Goal: Transaction & Acquisition: Subscribe to service/newsletter

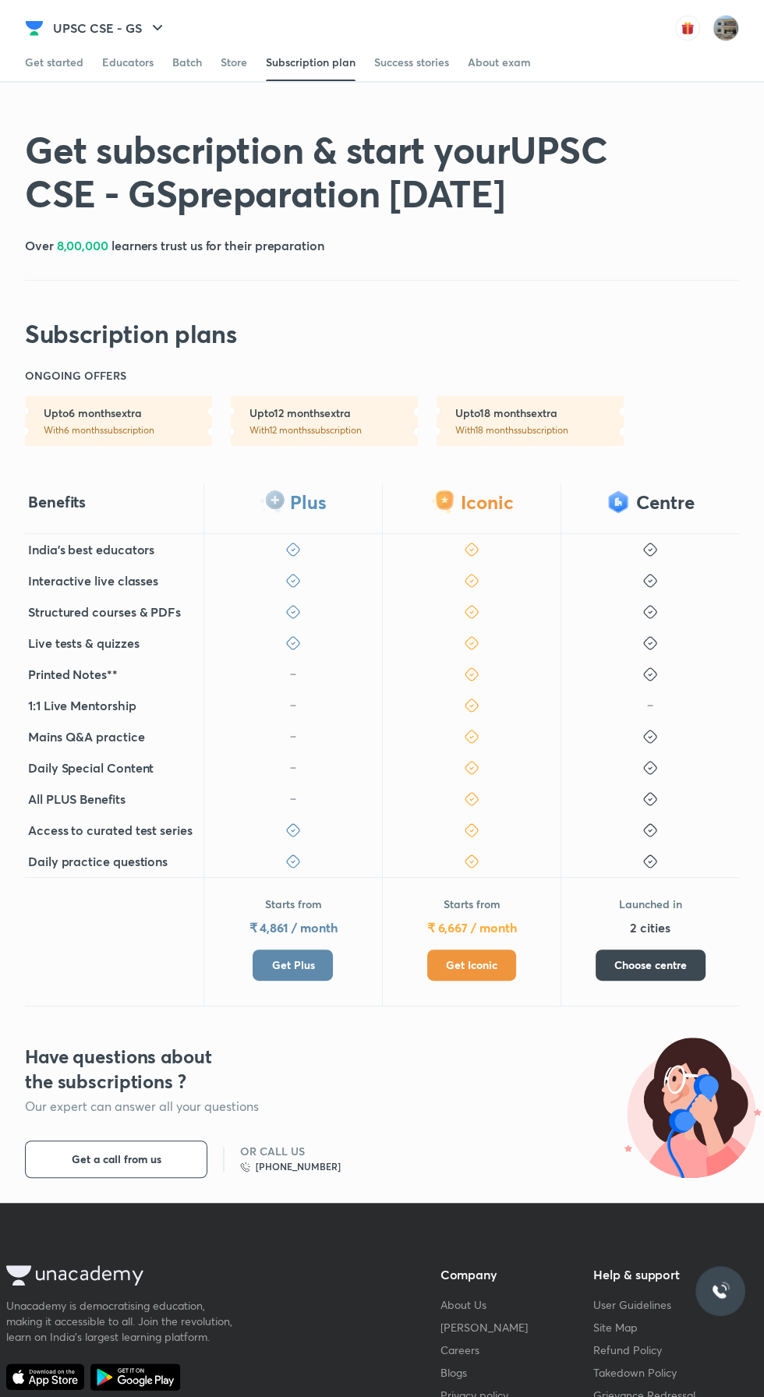
click at [464, 960] on span "Get Iconic" at bounding box center [471, 965] width 51 height 16
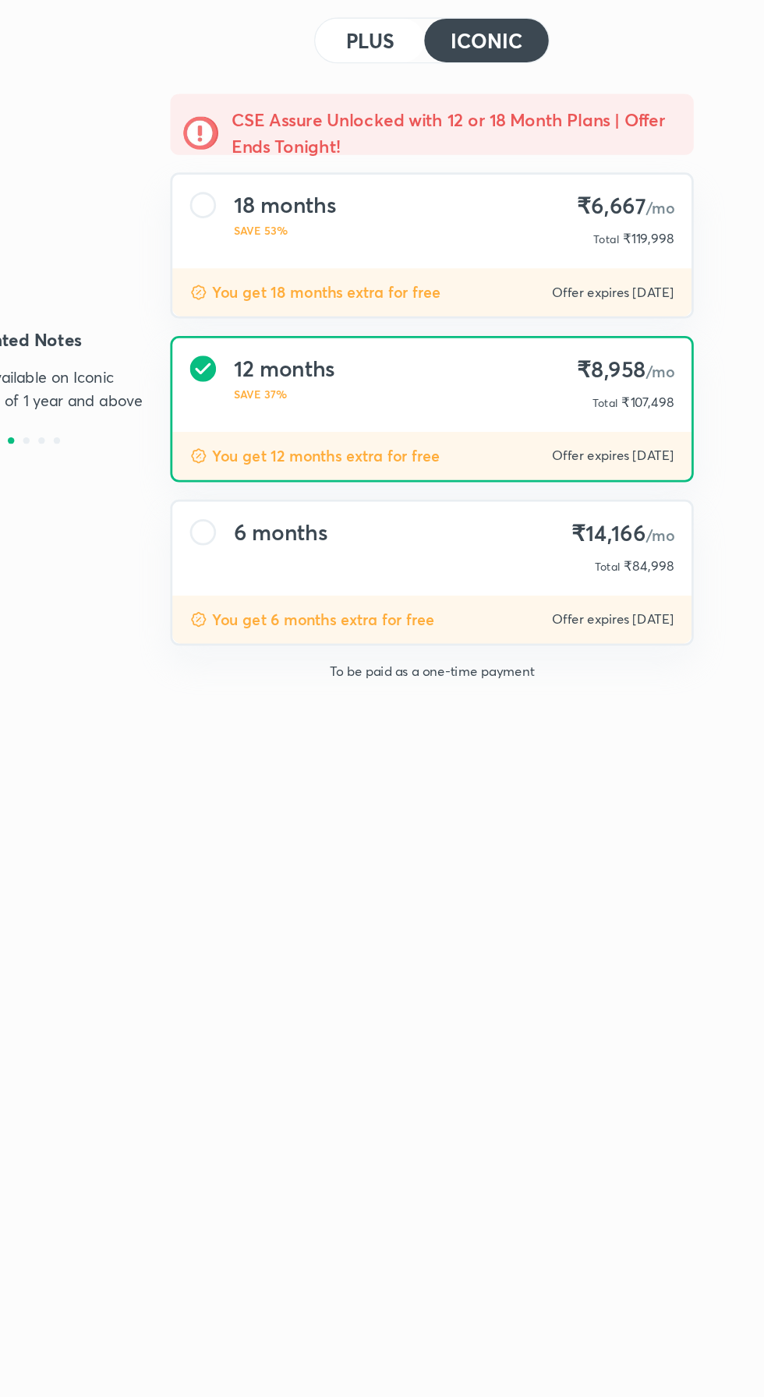
click at [327, 221] on div "18 months SAVE 53% ₹6,667 /mo Total ₹119,998" at bounding box center [478, 233] width 371 height 67
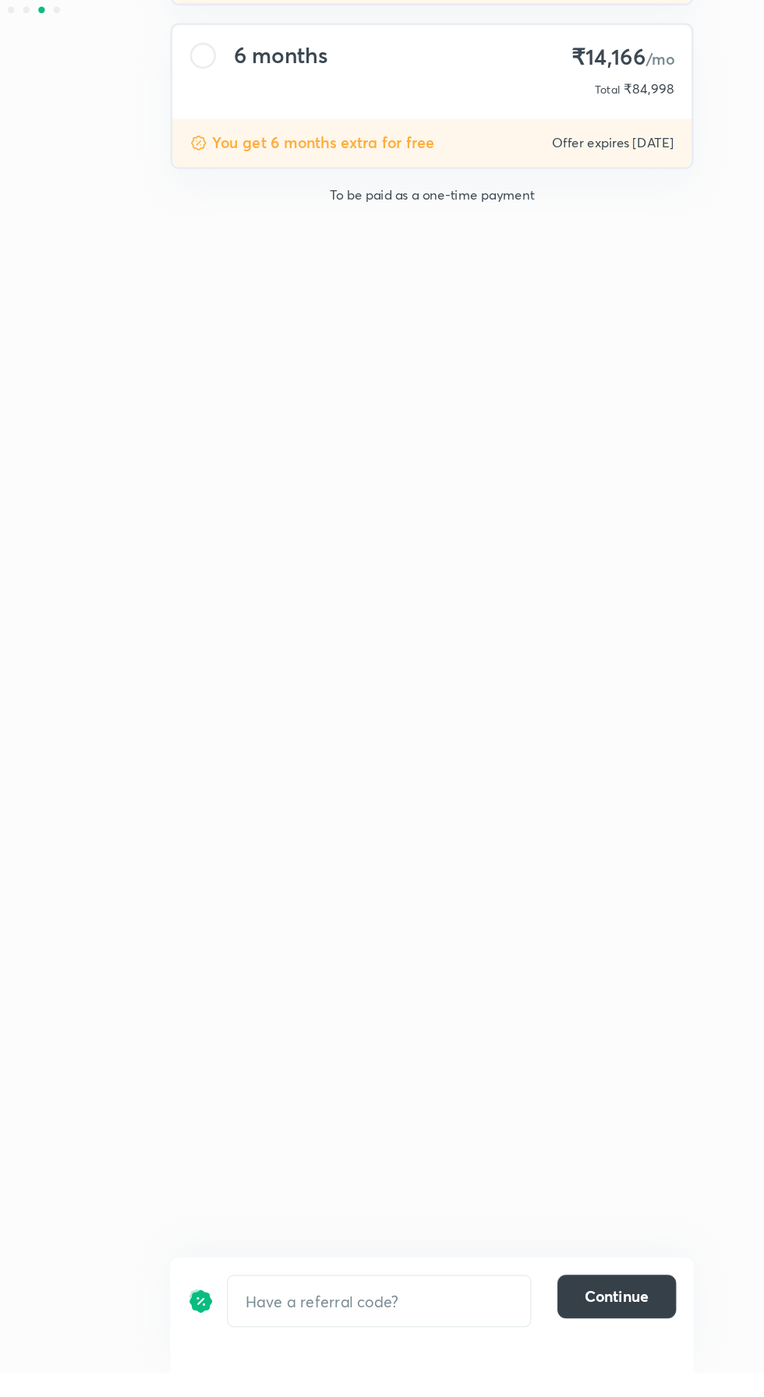
click at [625, 1358] on button "Continue" at bounding box center [610, 1341] width 85 height 31
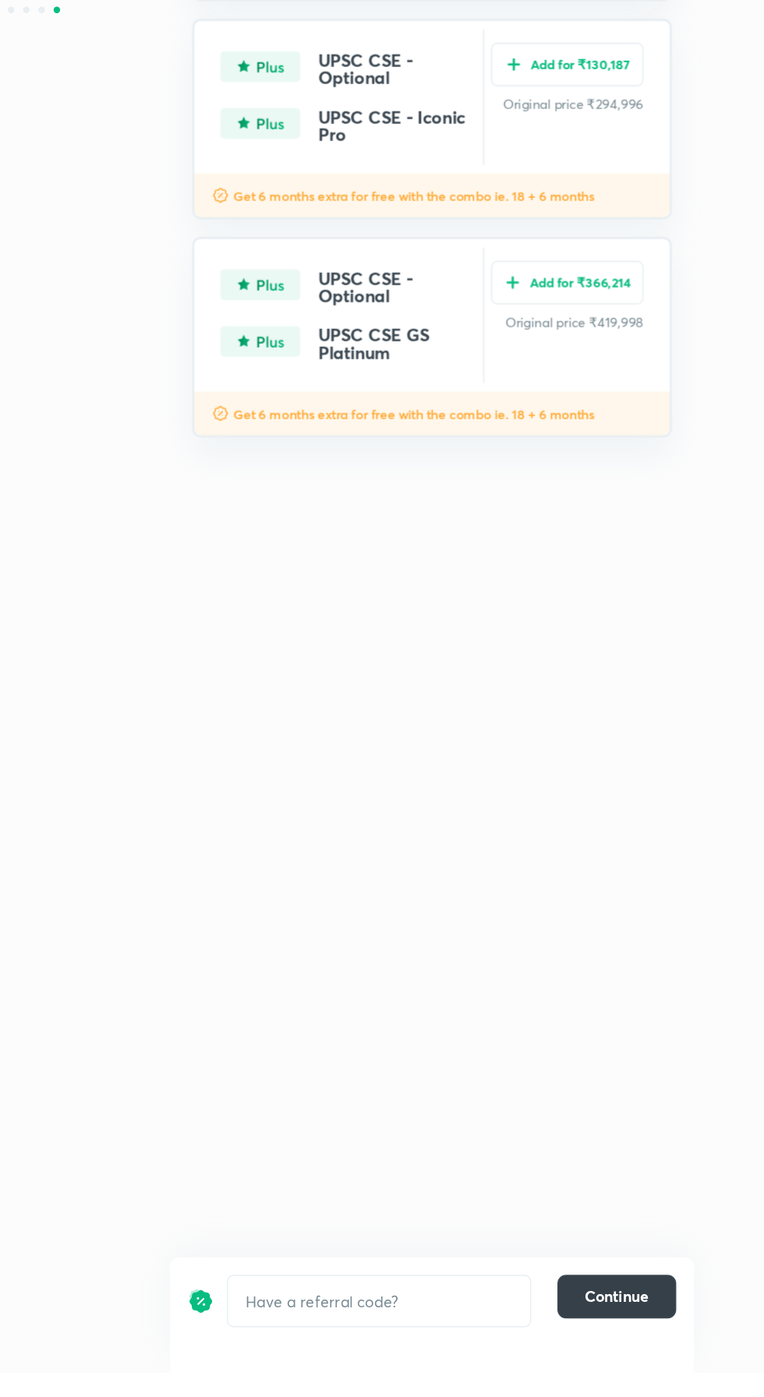
click at [626, 1350] on span "Continue" at bounding box center [611, 1342] width 46 height 16
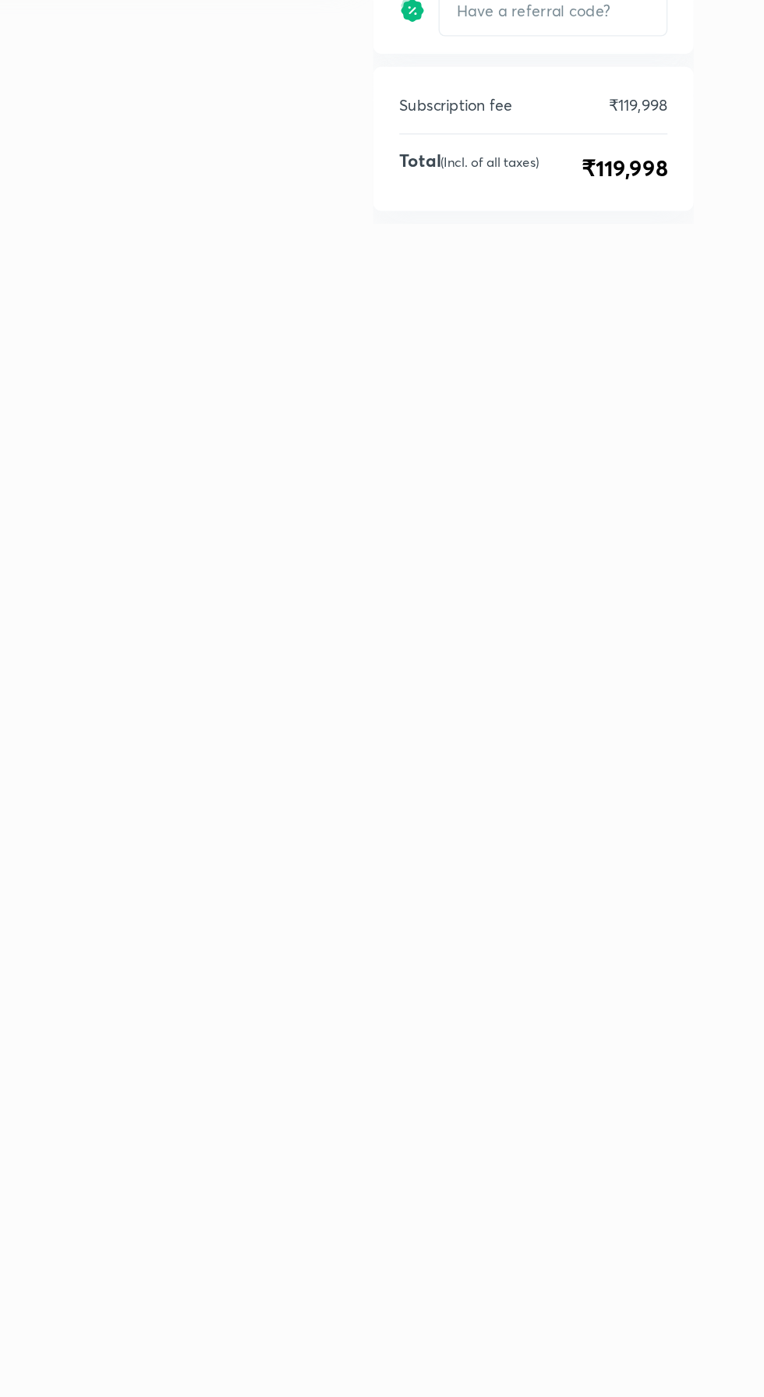
scroll to position [65, 0]
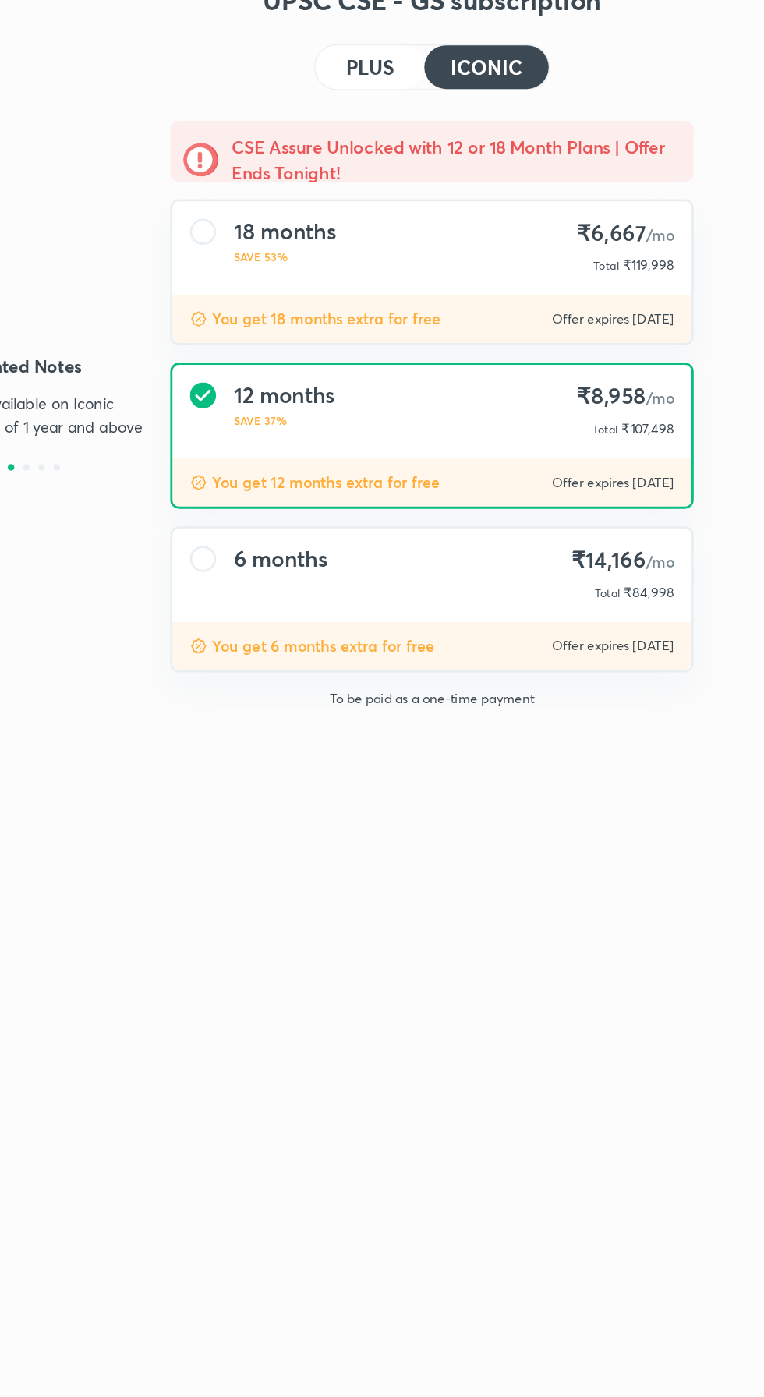
click at [424, 217] on div "18 months SAVE 53% ₹6,667 /mo Total ₹119,998" at bounding box center [478, 233] width 371 height 67
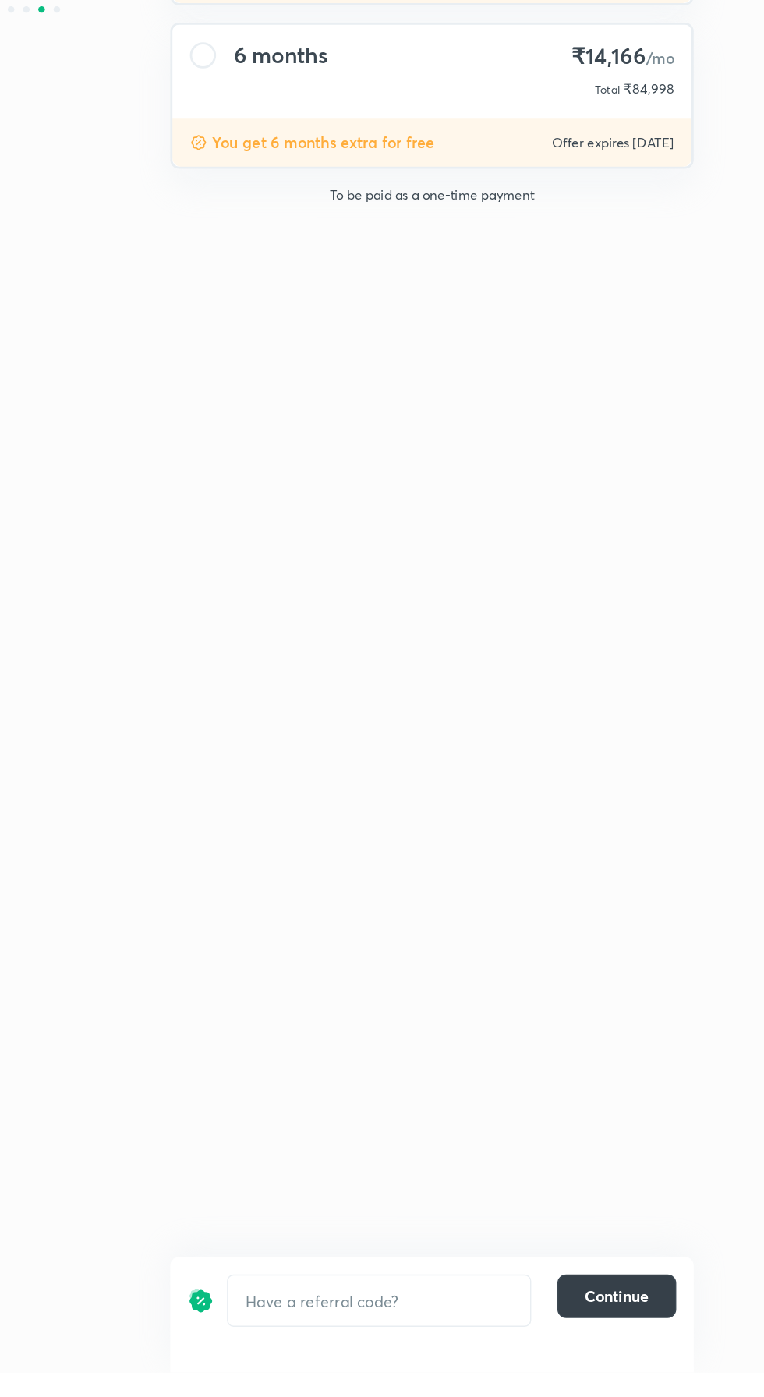
click at [610, 1358] on button "Continue" at bounding box center [610, 1341] width 85 height 31
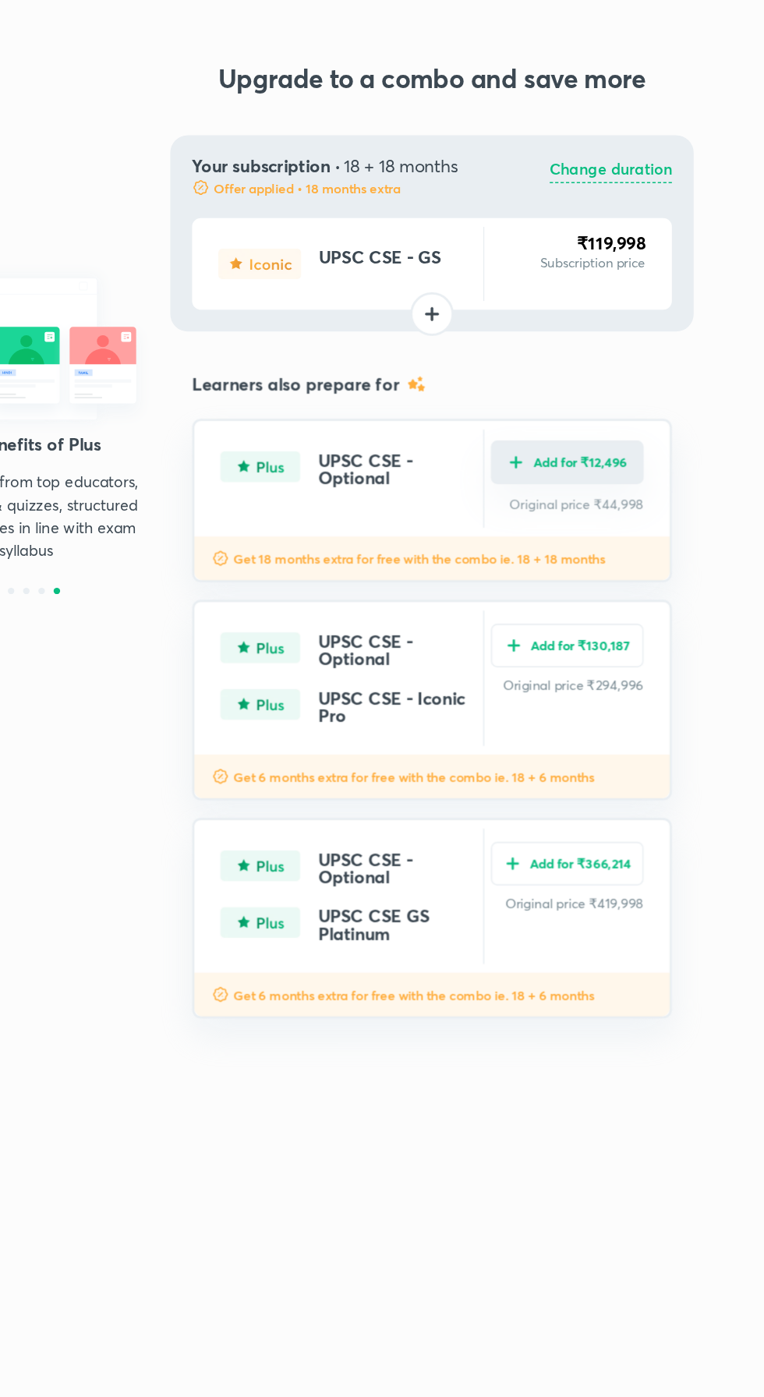
click at [523, 337] on button "Add for ₹12,496" at bounding box center [575, 330] width 109 height 31
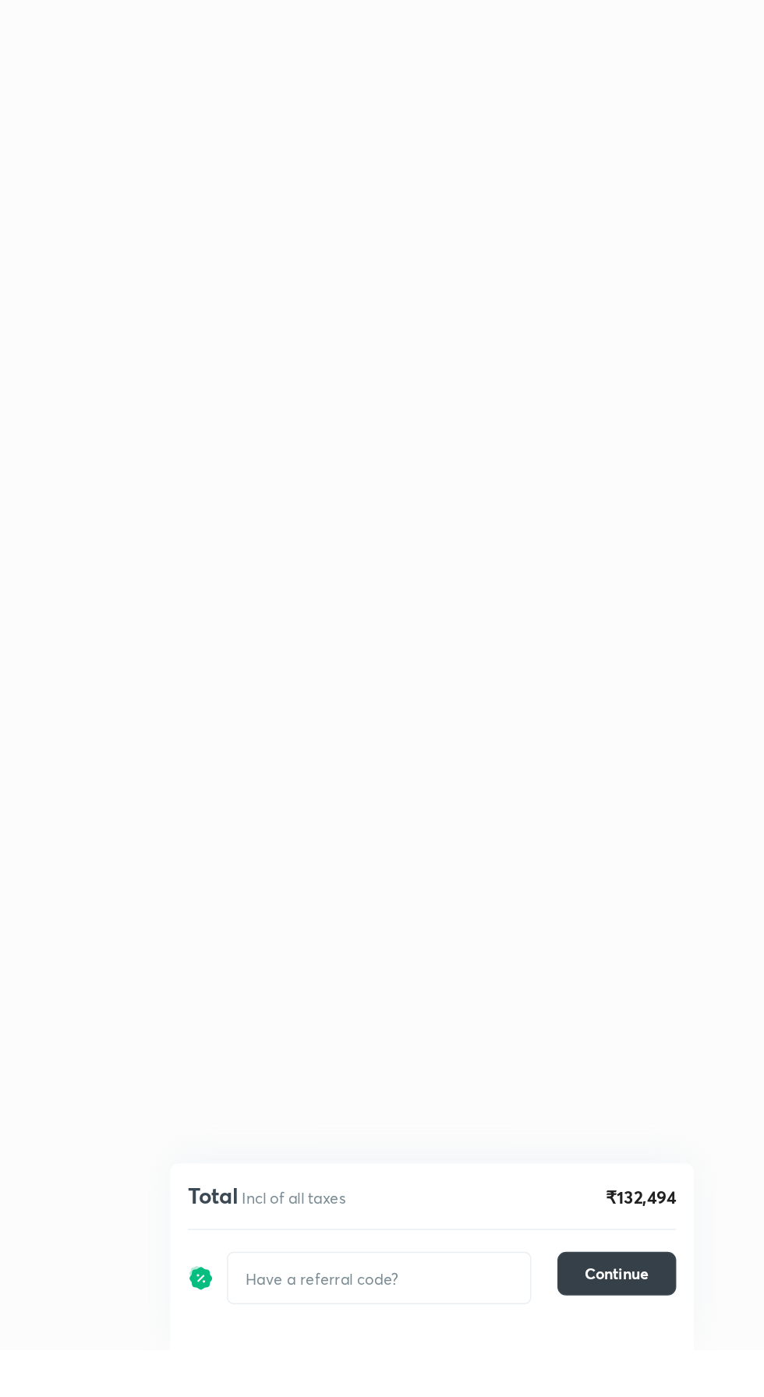
click at [618, 1350] on span "Continue" at bounding box center [611, 1342] width 46 height 16
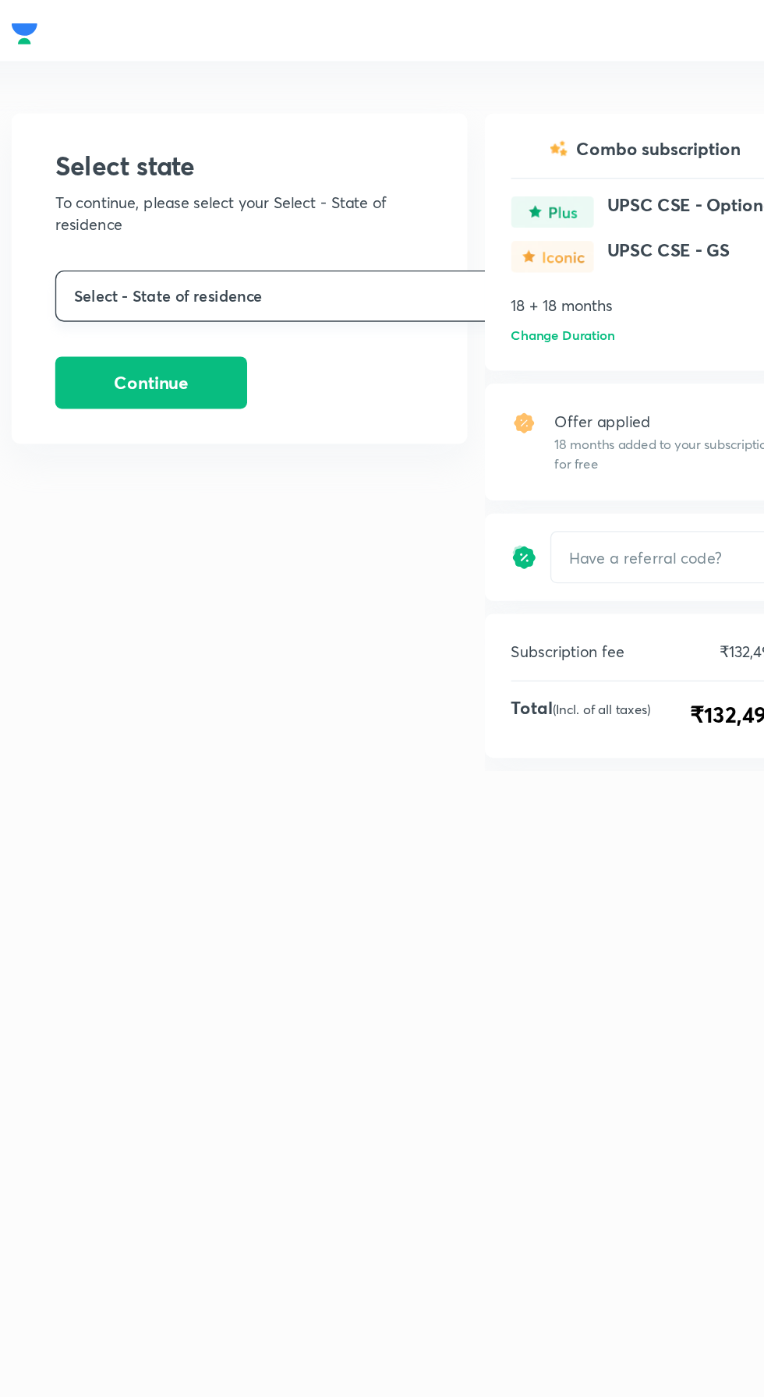
click at [337, 210] on button "Select - State of residence" at bounding box center [310, 211] width 362 height 37
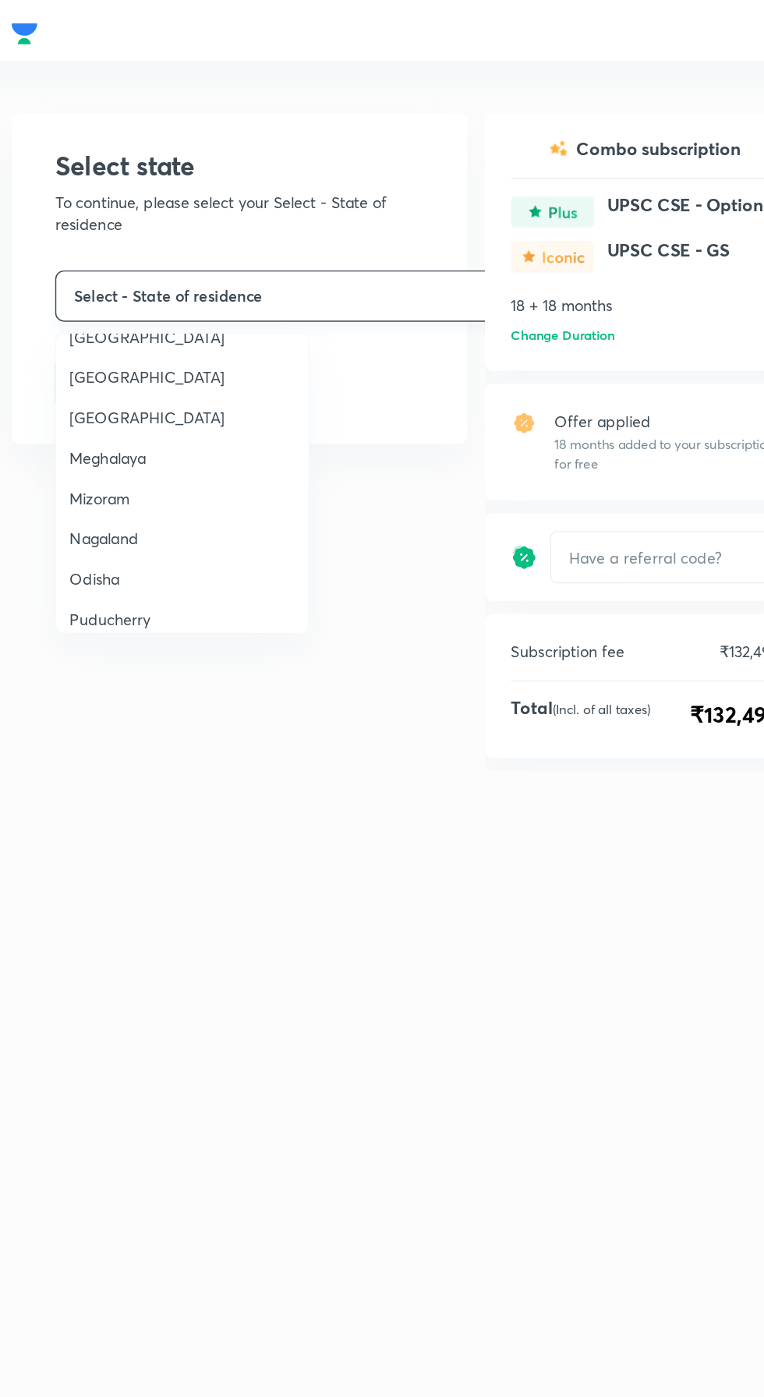
scroll to position [616, 0]
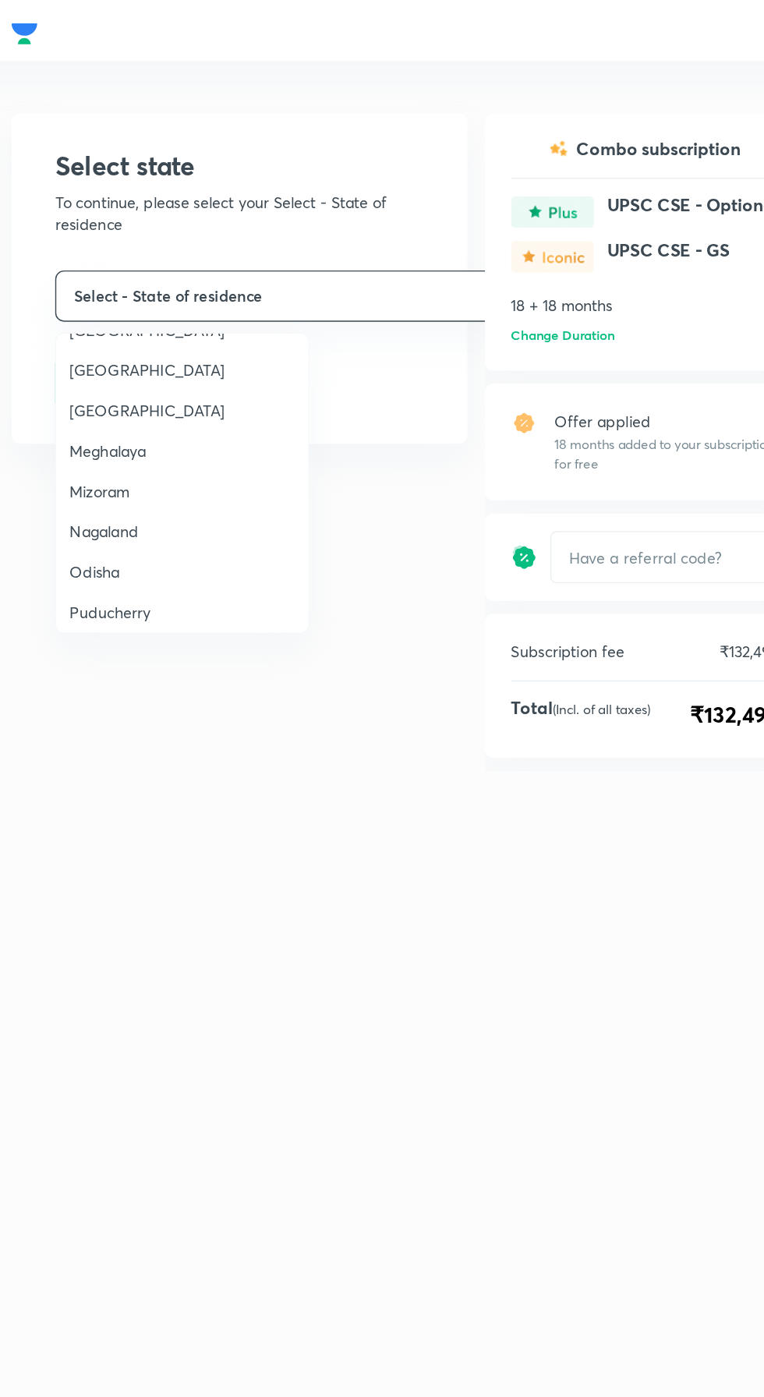
click at [210, 401] on span "Odisha" at bounding box center [219, 409] width 161 height 16
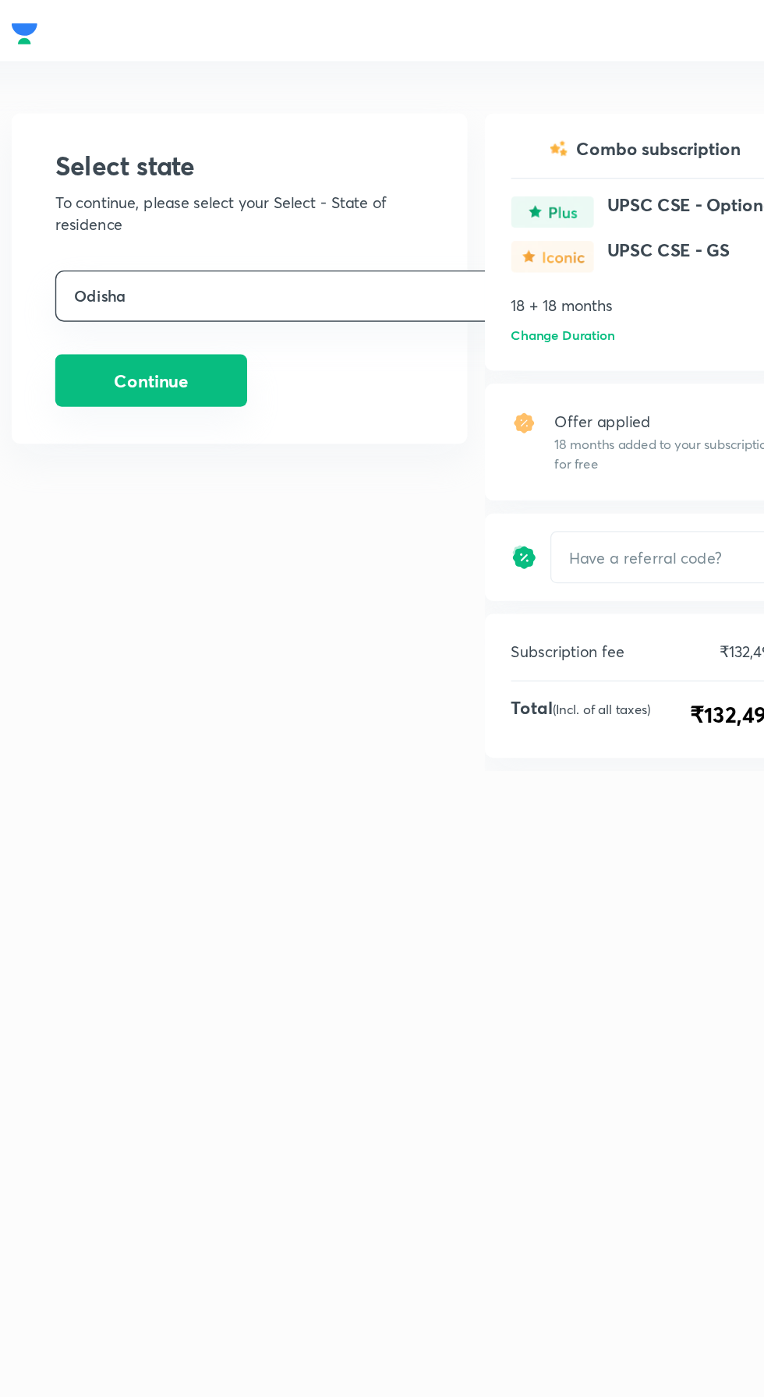
click at [206, 260] on button "Continue" at bounding box center [197, 271] width 137 height 37
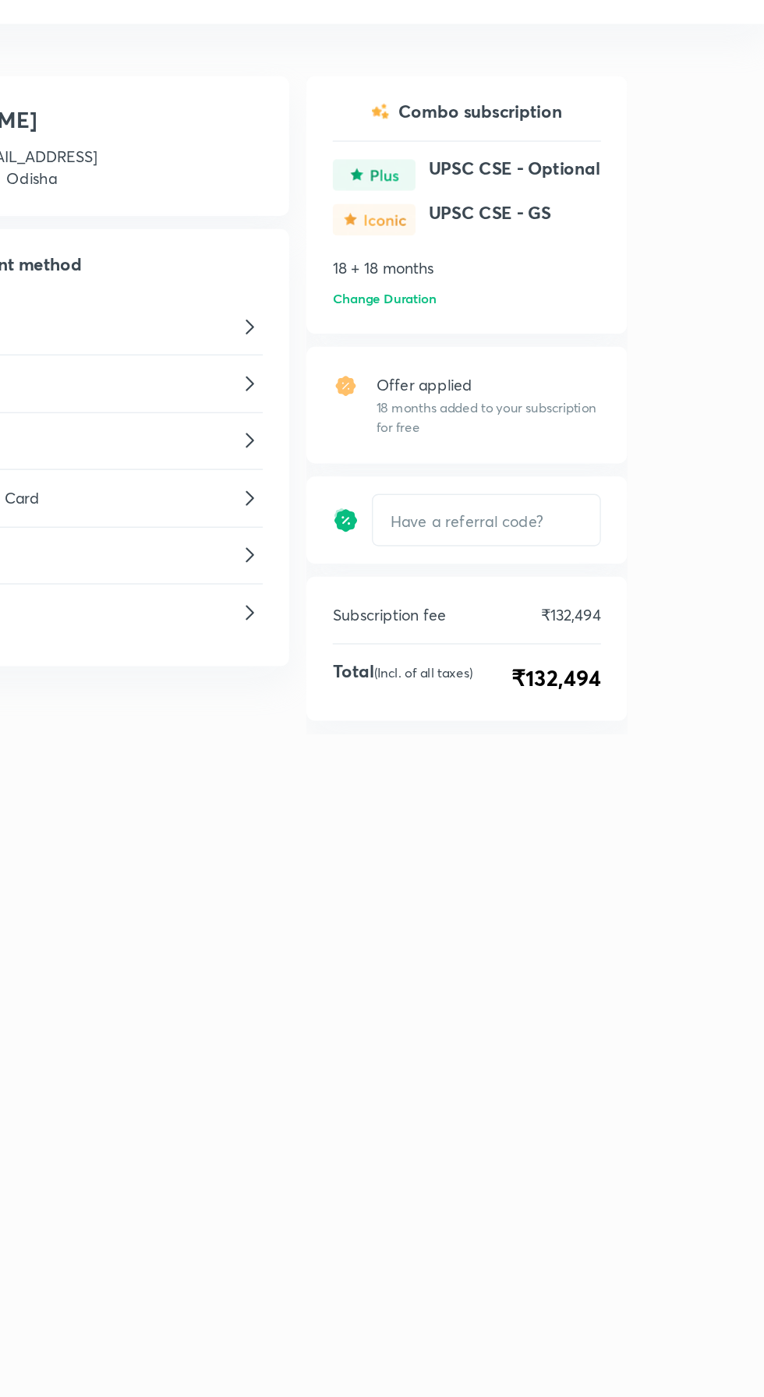
scroll to position [0, 0]
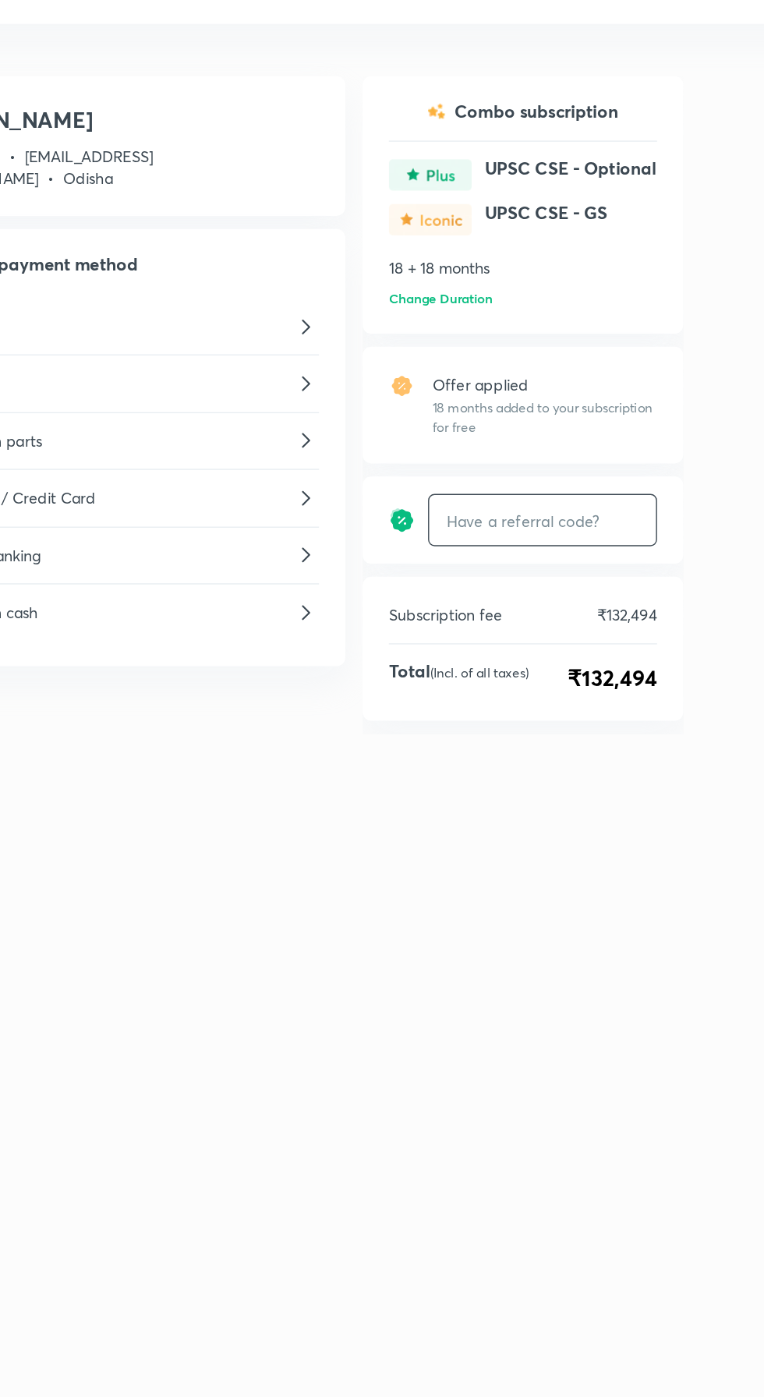
click at [585, 398] on input "text" at bounding box center [565, 398] width 162 height 35
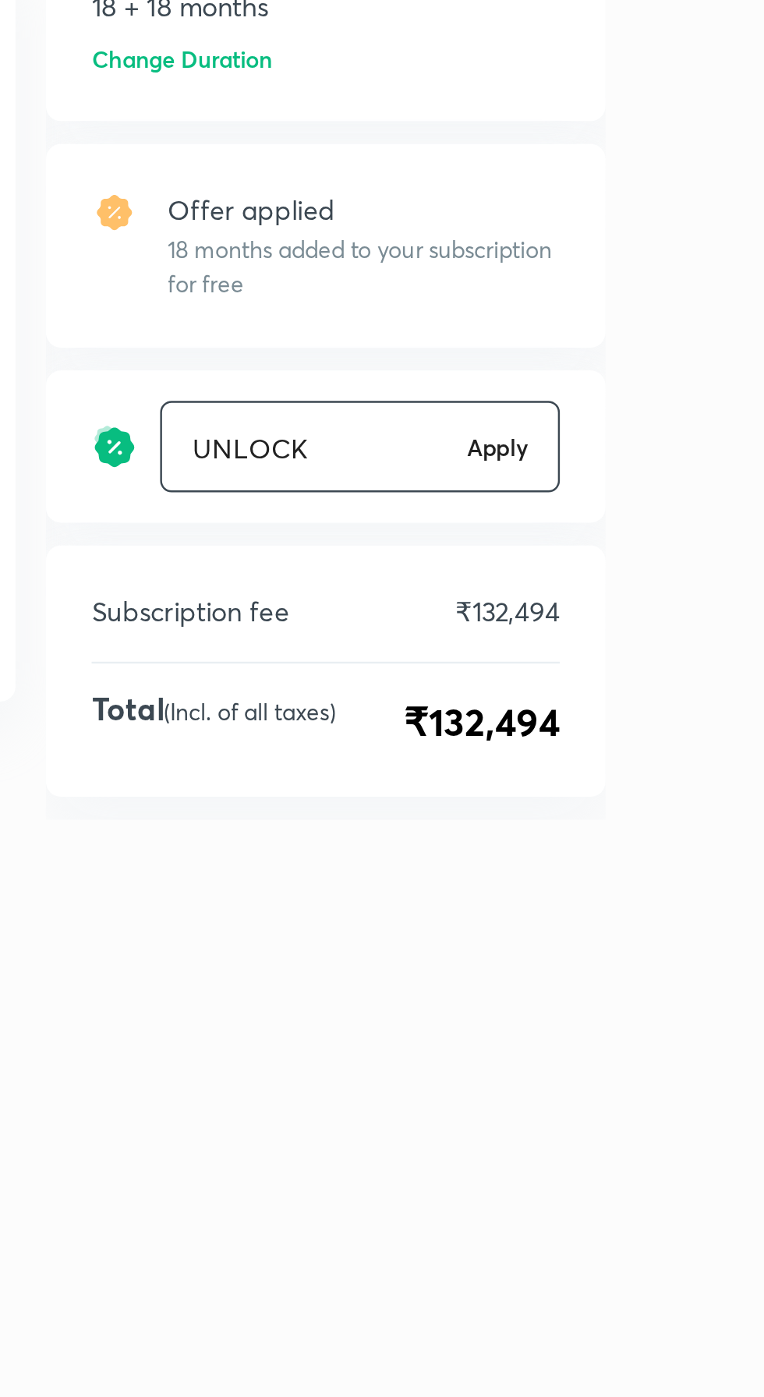
click at [612, 401] on h6 "Apply" at bounding box center [621, 398] width 25 height 14
type input "UNLOCK%20"
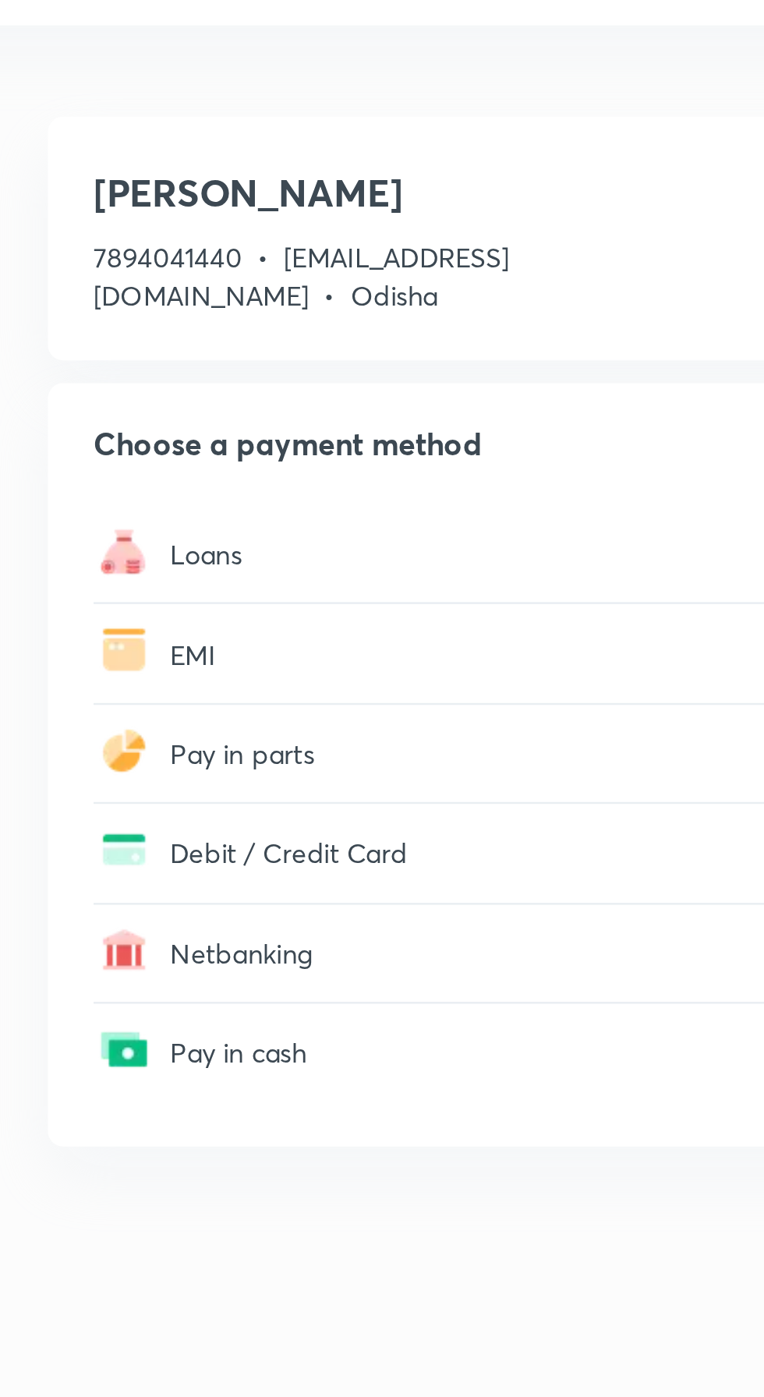
click at [164, 309] on p "EMI" at bounding box center [267, 301] width 238 height 16
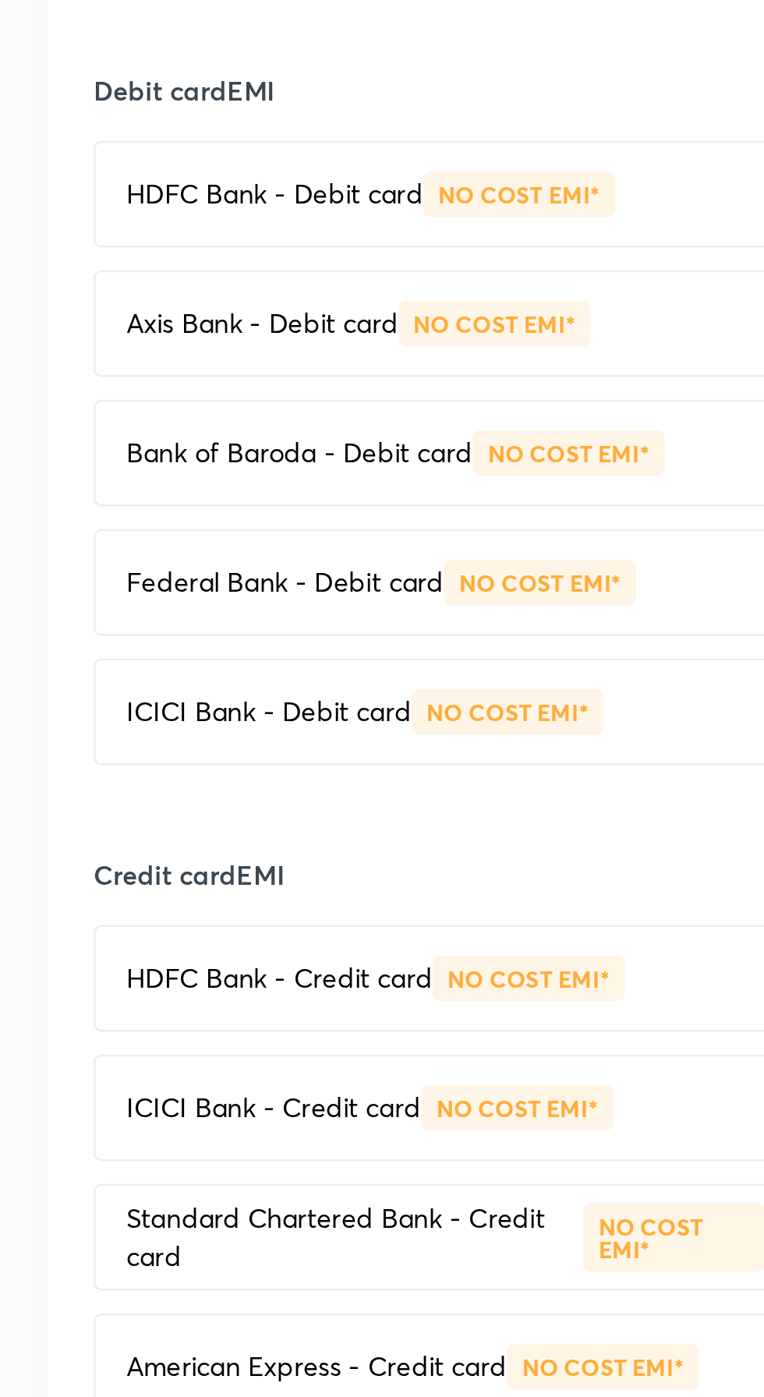
click at [192, 735] on p "HDFC Bank - Credit card" at bounding box center [192, 733] width 125 height 16
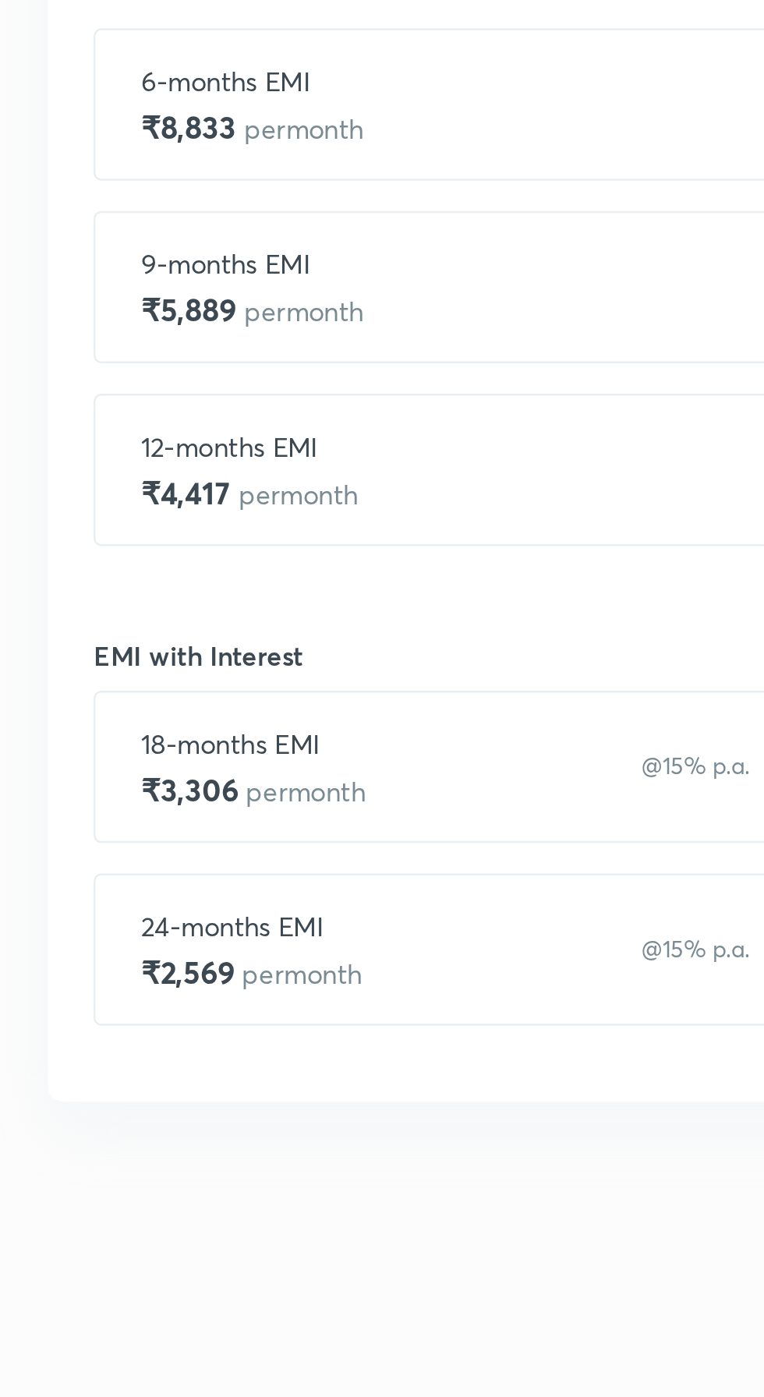
click at [162, 542] on h4 "₹4,417 per month" at bounding box center [180, 534] width 89 height 16
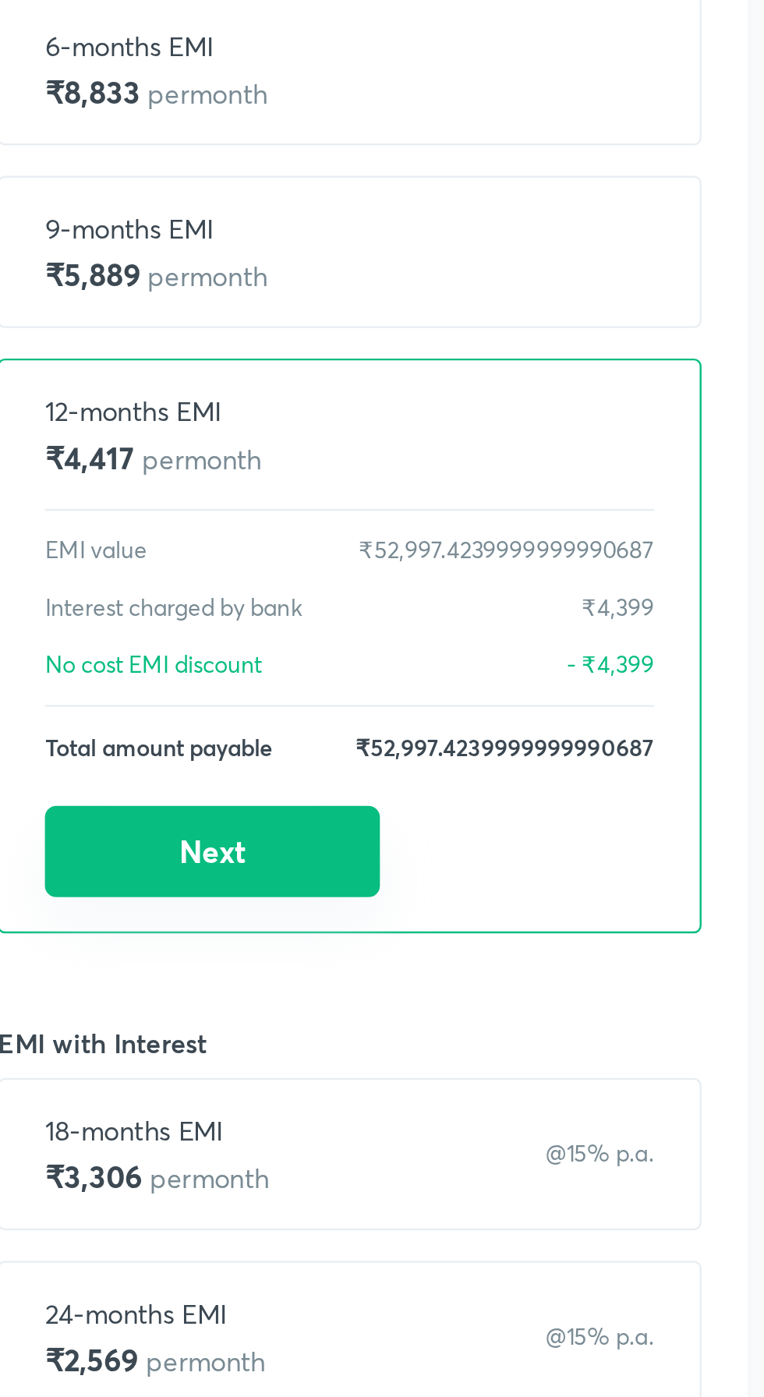
click at [203, 698] on button "Next" at bounding box center [204, 694] width 137 height 37
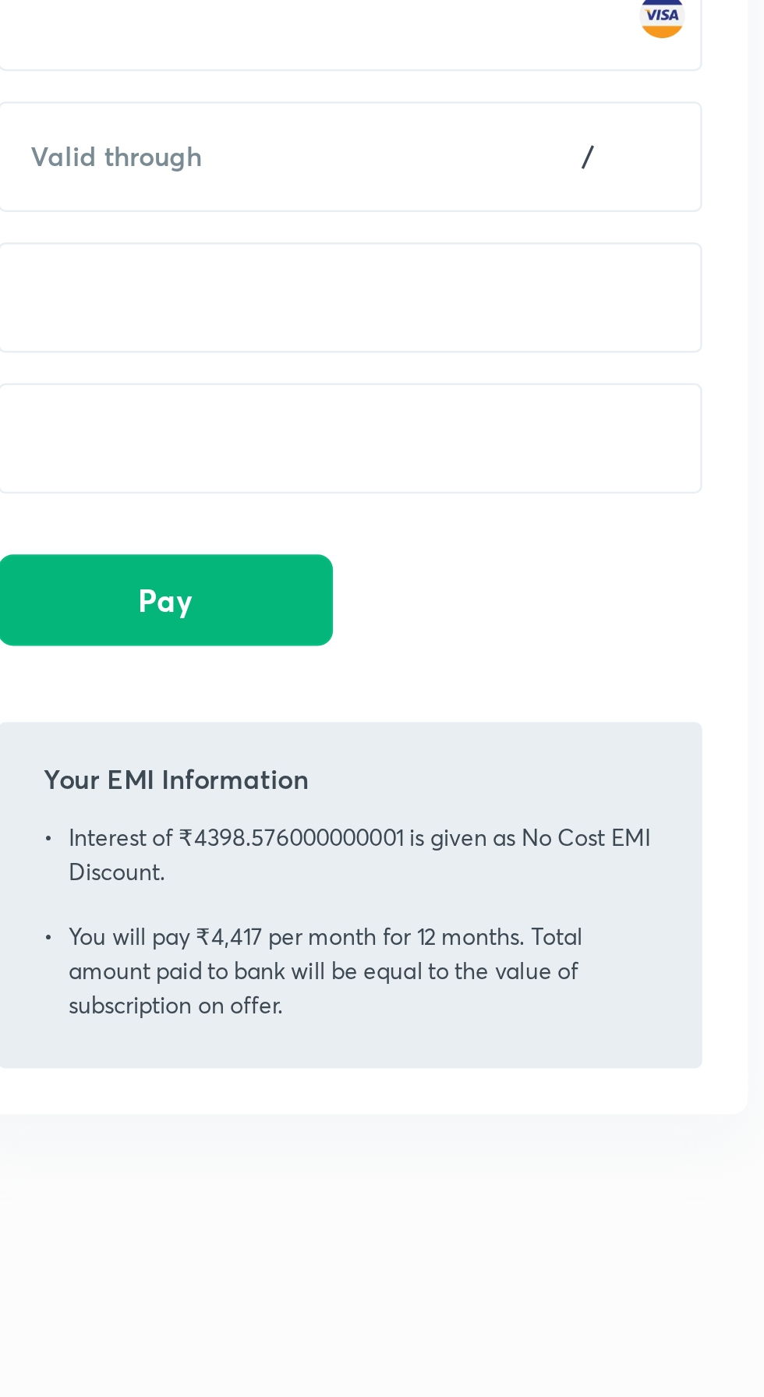
click at [203, 551] on button "Pay" at bounding box center [185, 559] width 137 height 37
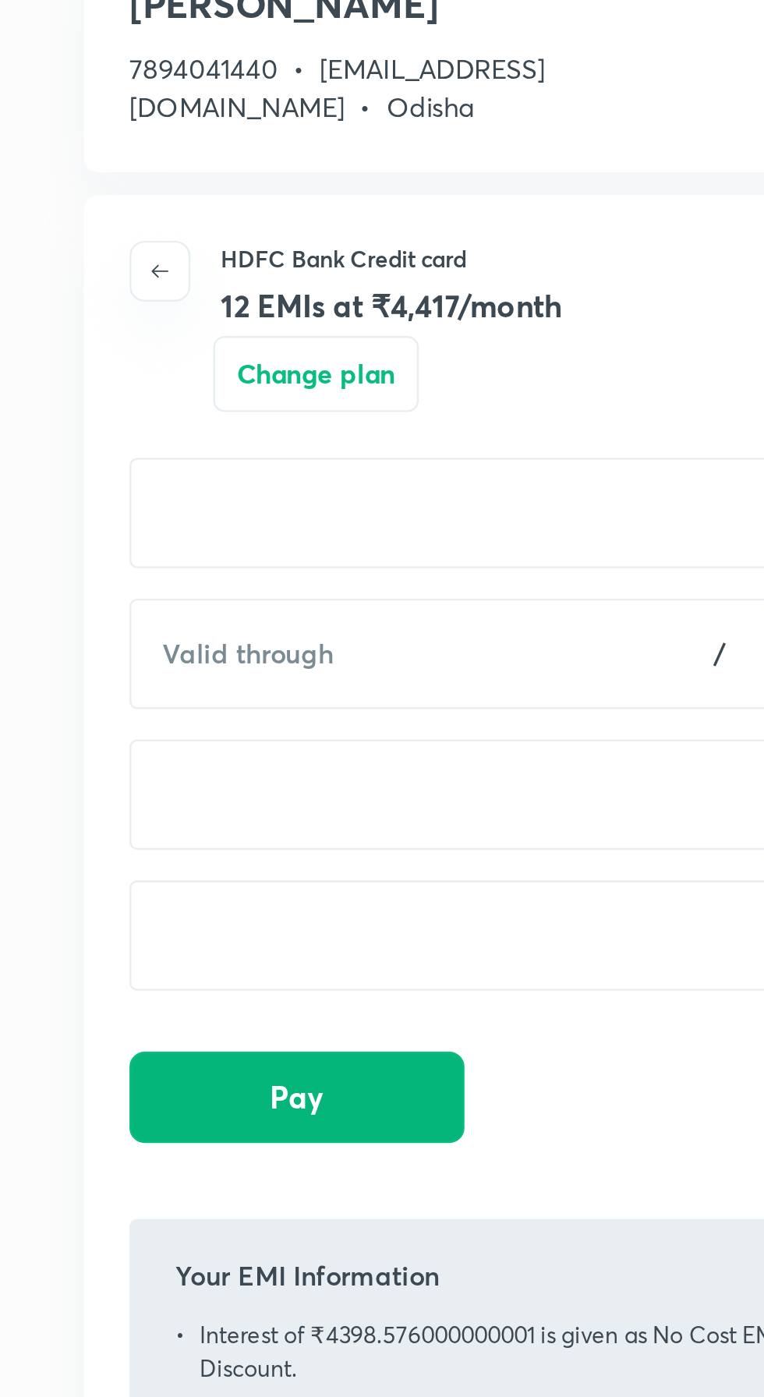
click at [182, 559] on span "Pay" at bounding box center [186, 560] width 23 height 16
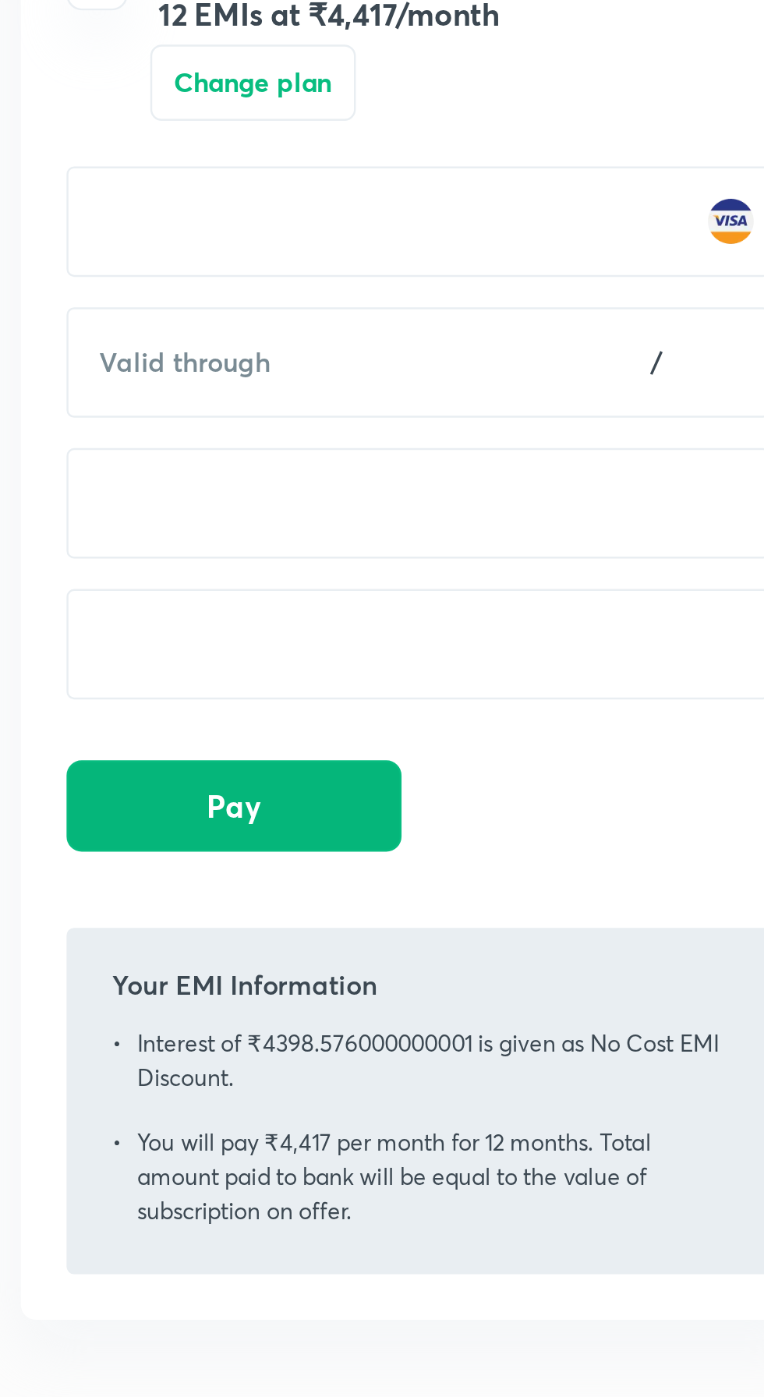
click at [182, 556] on span "Pay" at bounding box center [186, 560] width 23 height 16
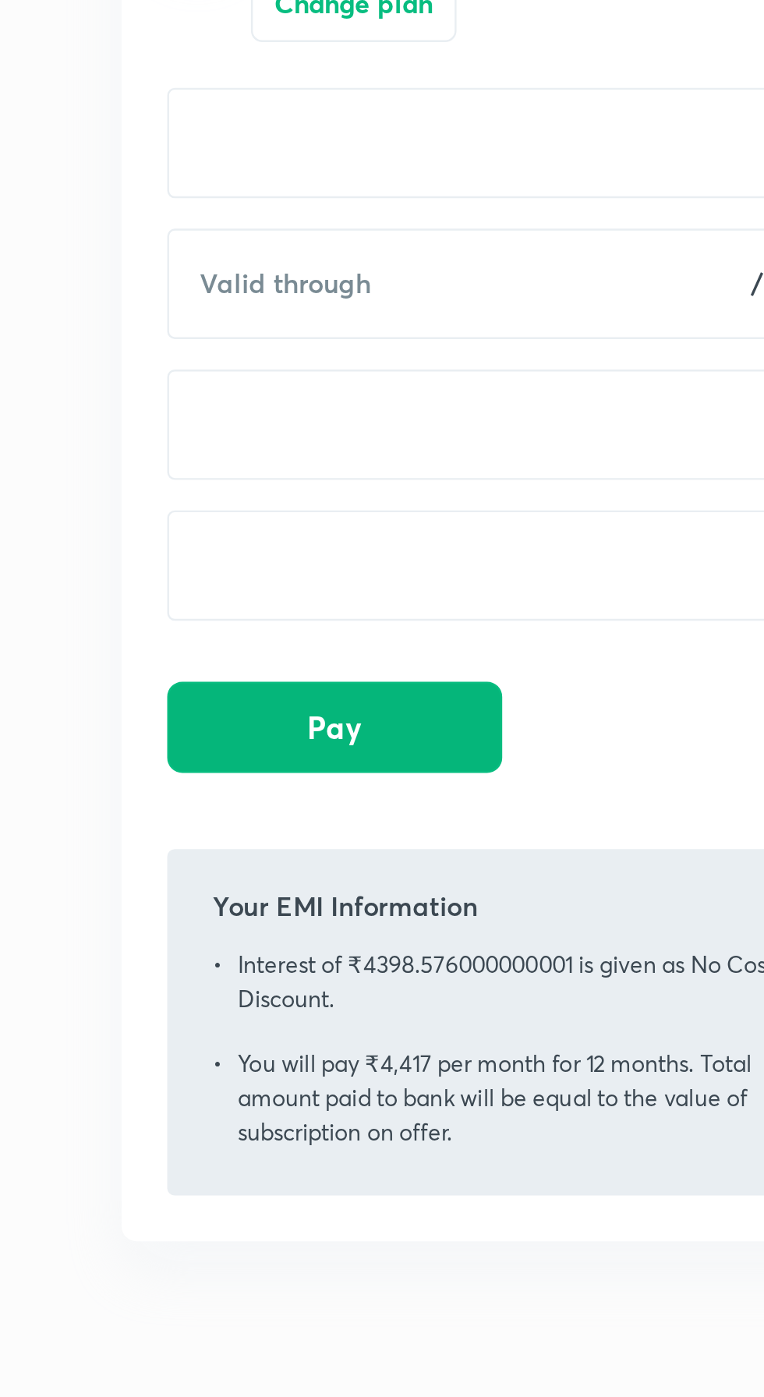
click at [154, 554] on button "Pay" at bounding box center [185, 559] width 137 height 37
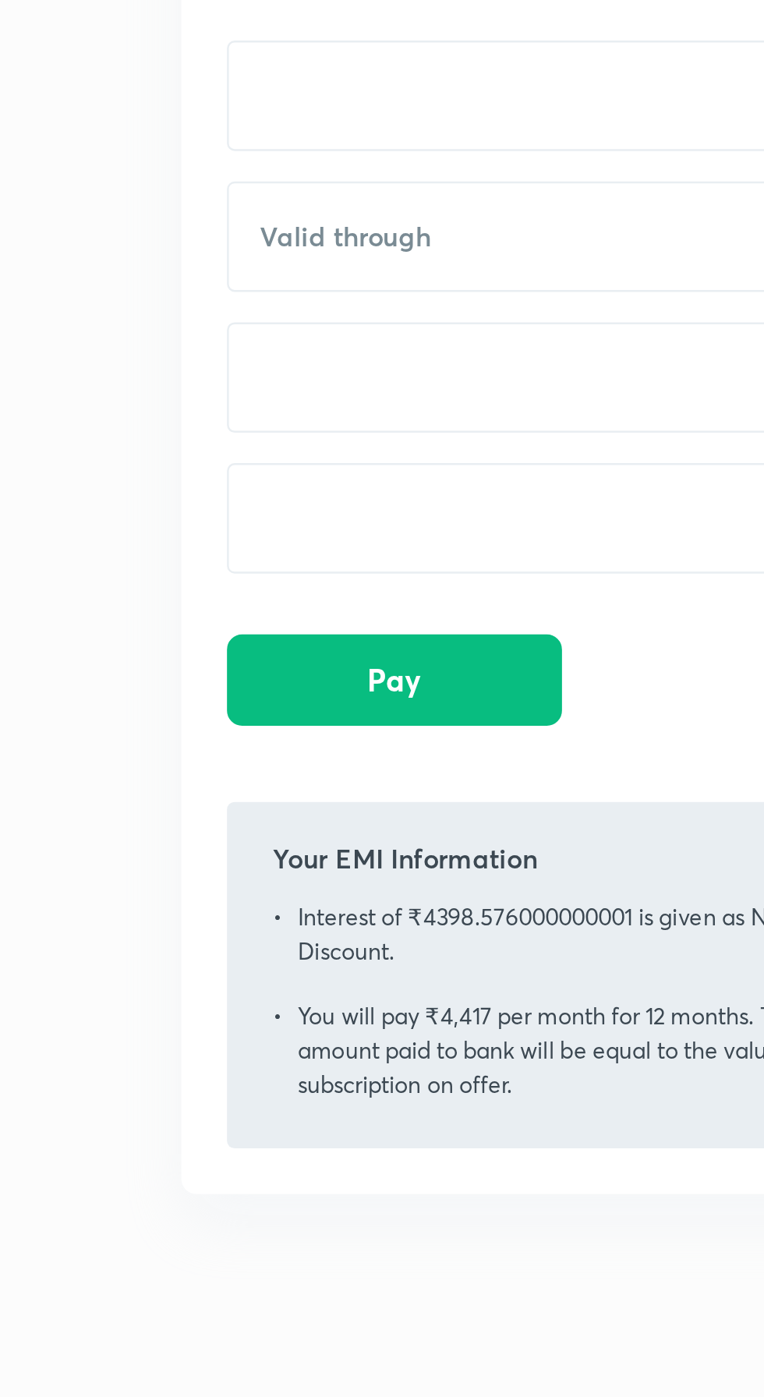
click at [67, 528] on div "Santosh Kumar Sunani 7894041440 • santoshsunani630@gmail.com • Odisha Loans EMI…" at bounding box center [382, 698] width 764 height 1397
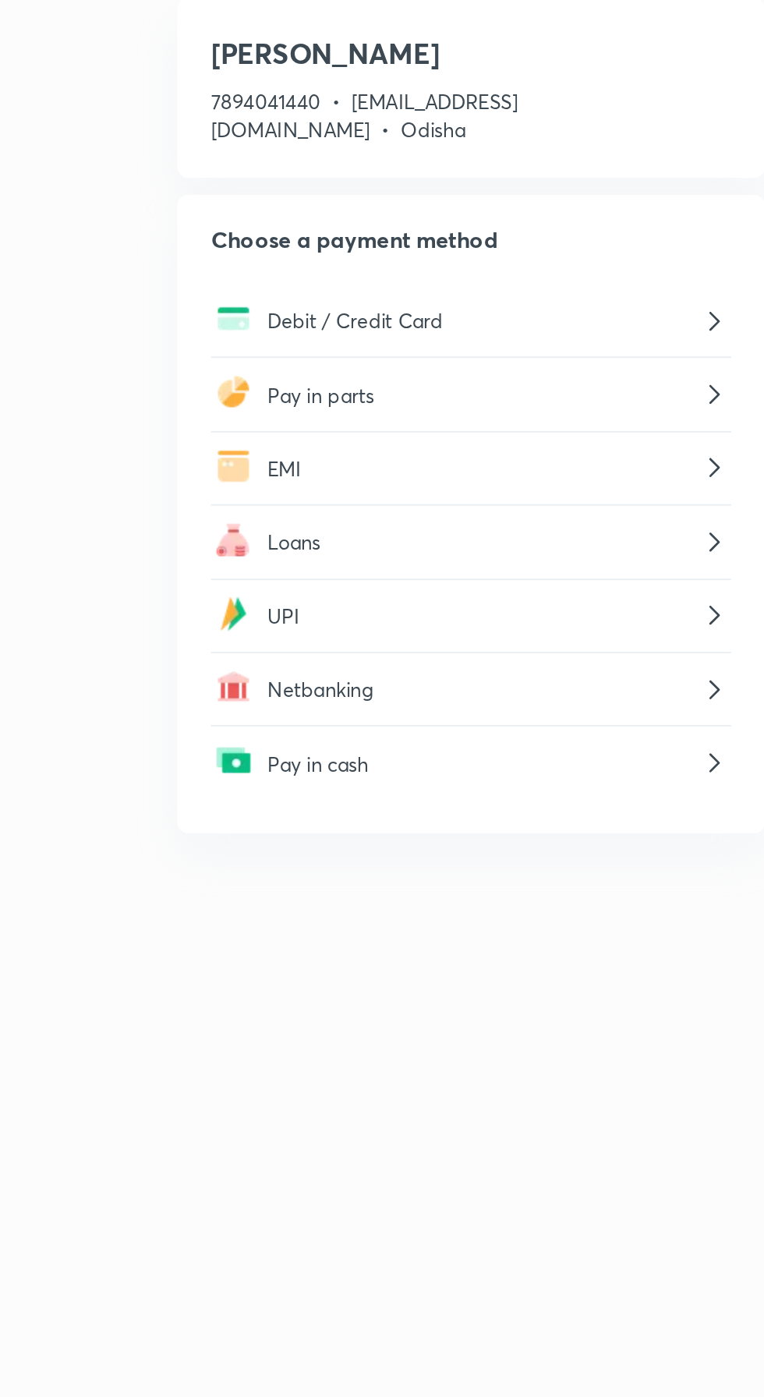
click at [211, 340] on p "EMI" at bounding box center [267, 342] width 238 height 16
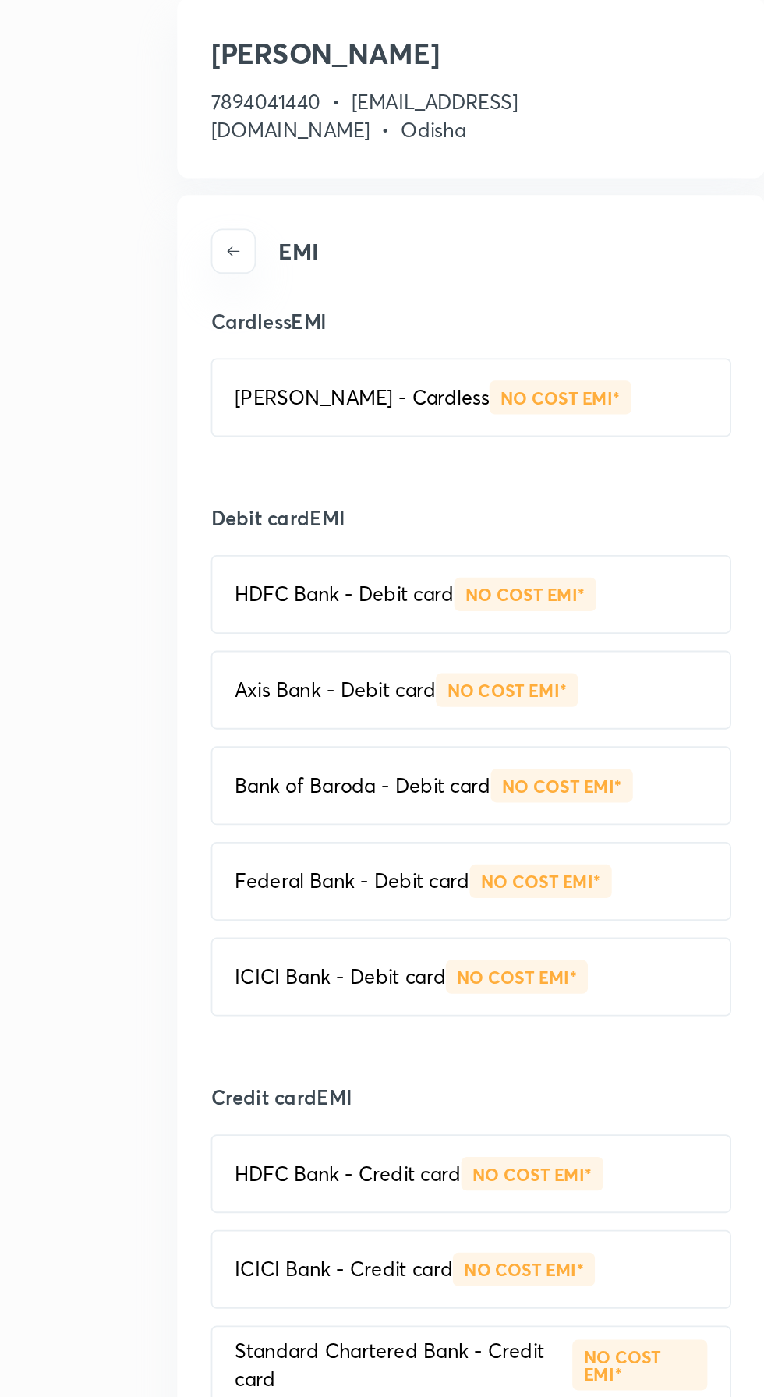
click at [240, 737] on p "HDFC Bank - Credit card" at bounding box center [192, 733] width 125 height 16
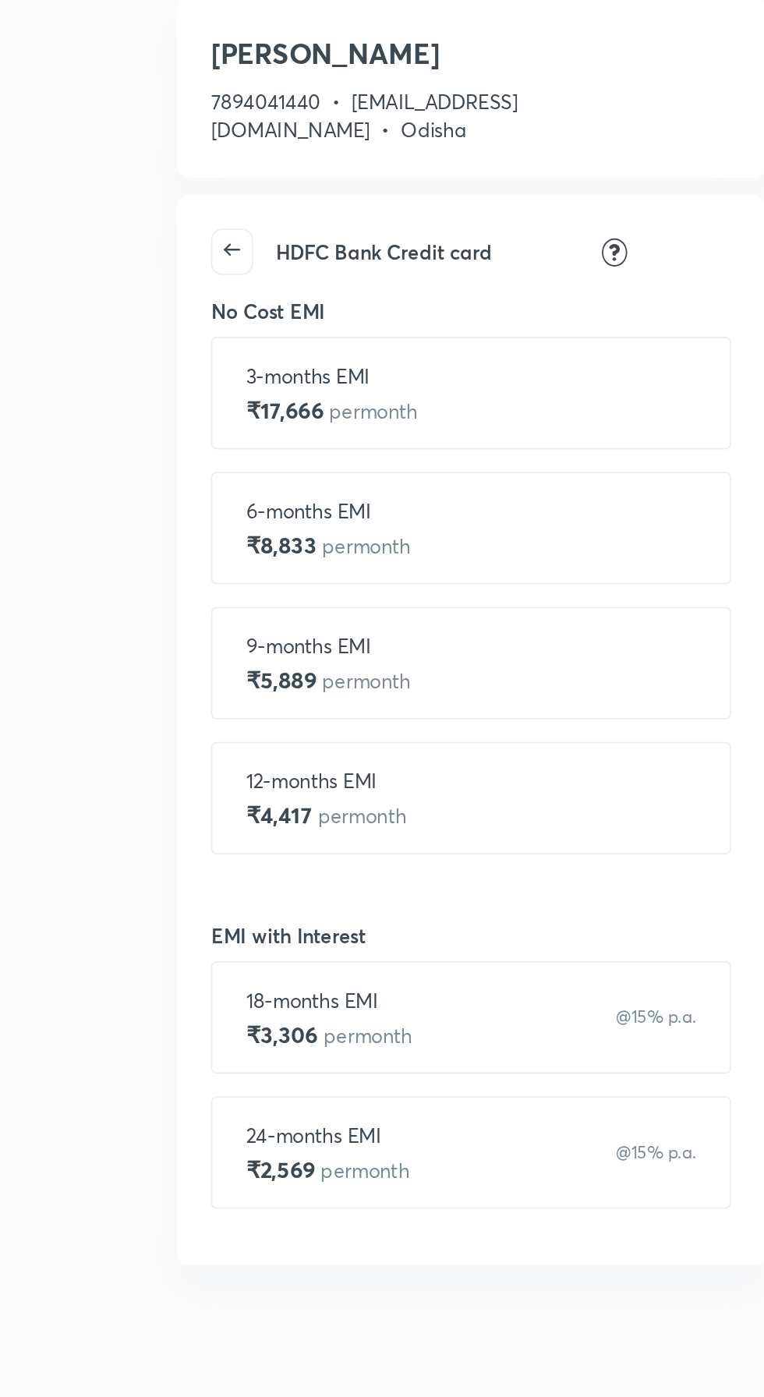
click at [236, 526] on div "12-months EMI ₹4,417 per month" at bounding box center [260, 525] width 249 height 36
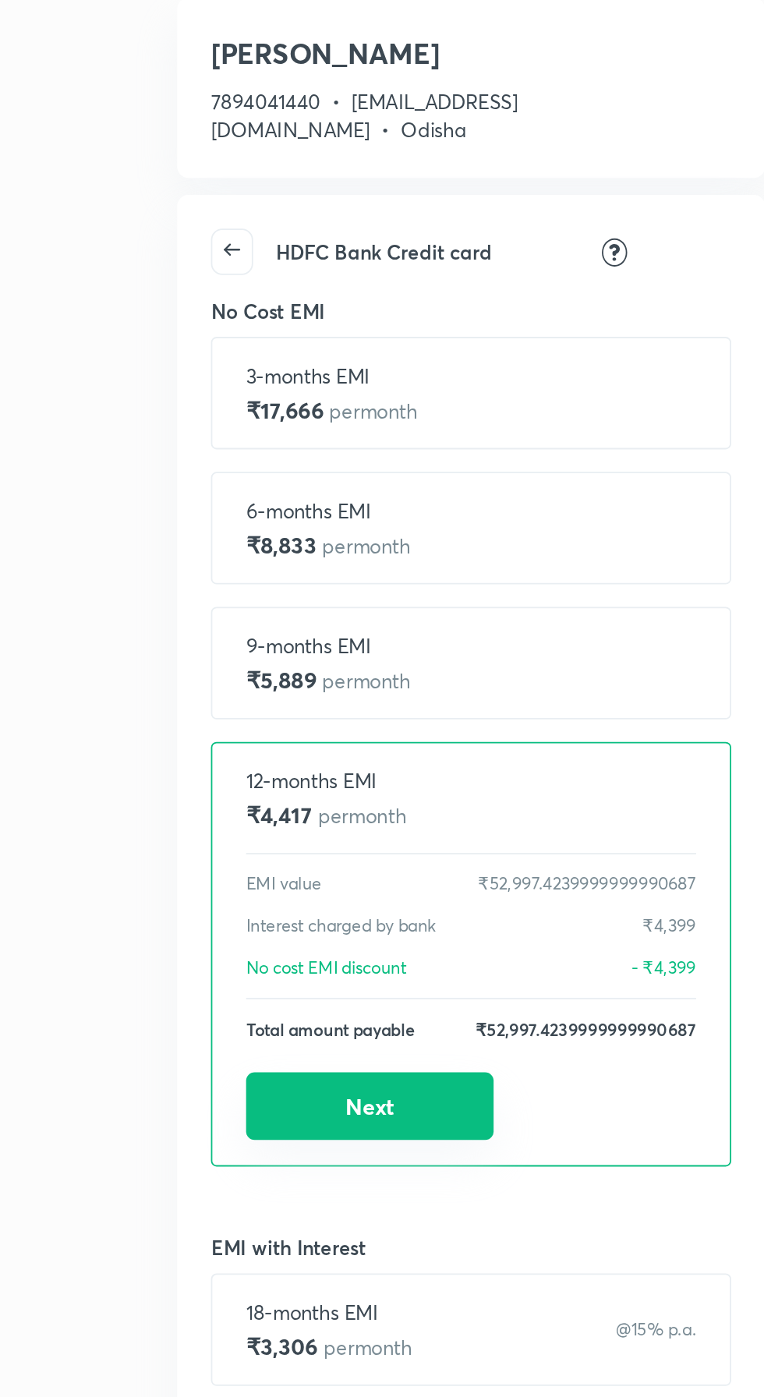
click at [208, 701] on button "Next" at bounding box center [204, 694] width 137 height 37
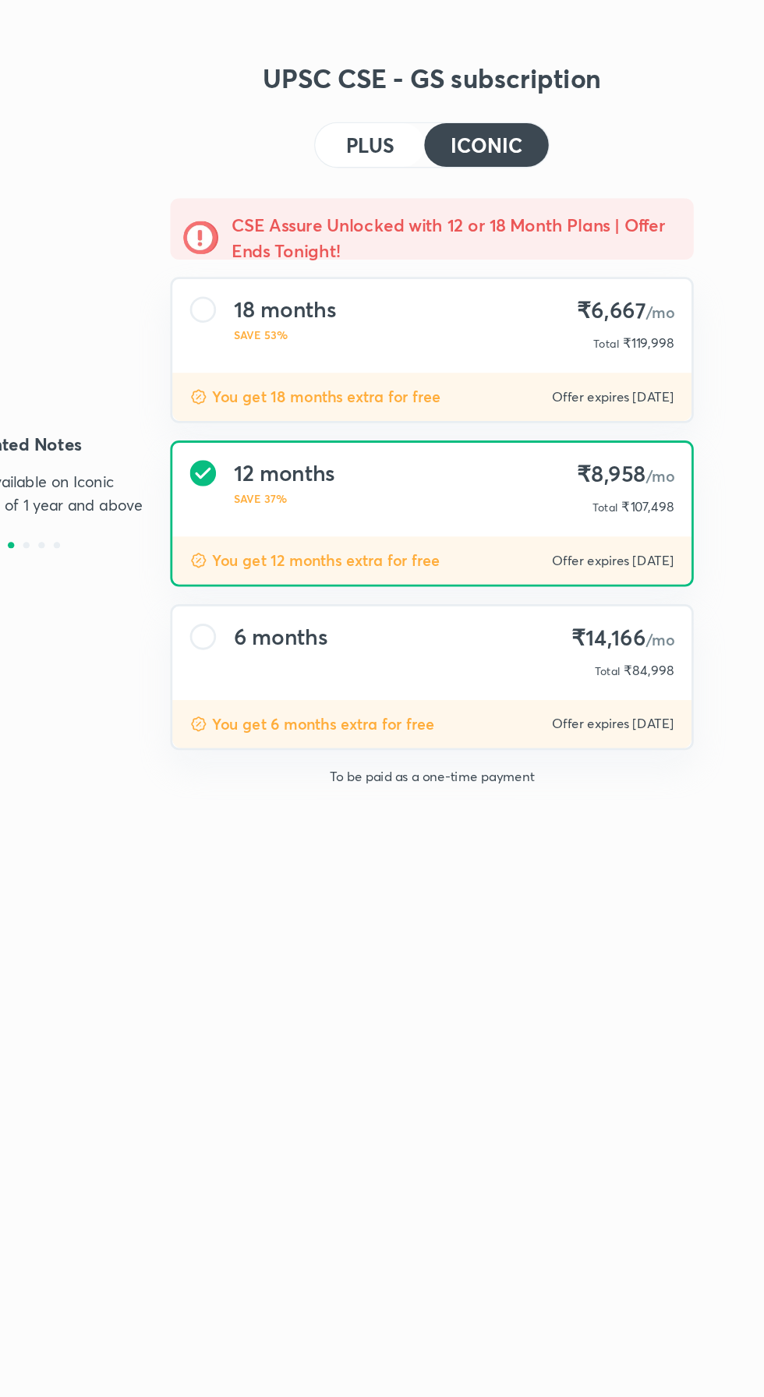
click at [522, 245] on div "18 months SAVE 53% ₹6,667 /mo Total ₹119,998" at bounding box center [478, 233] width 371 height 67
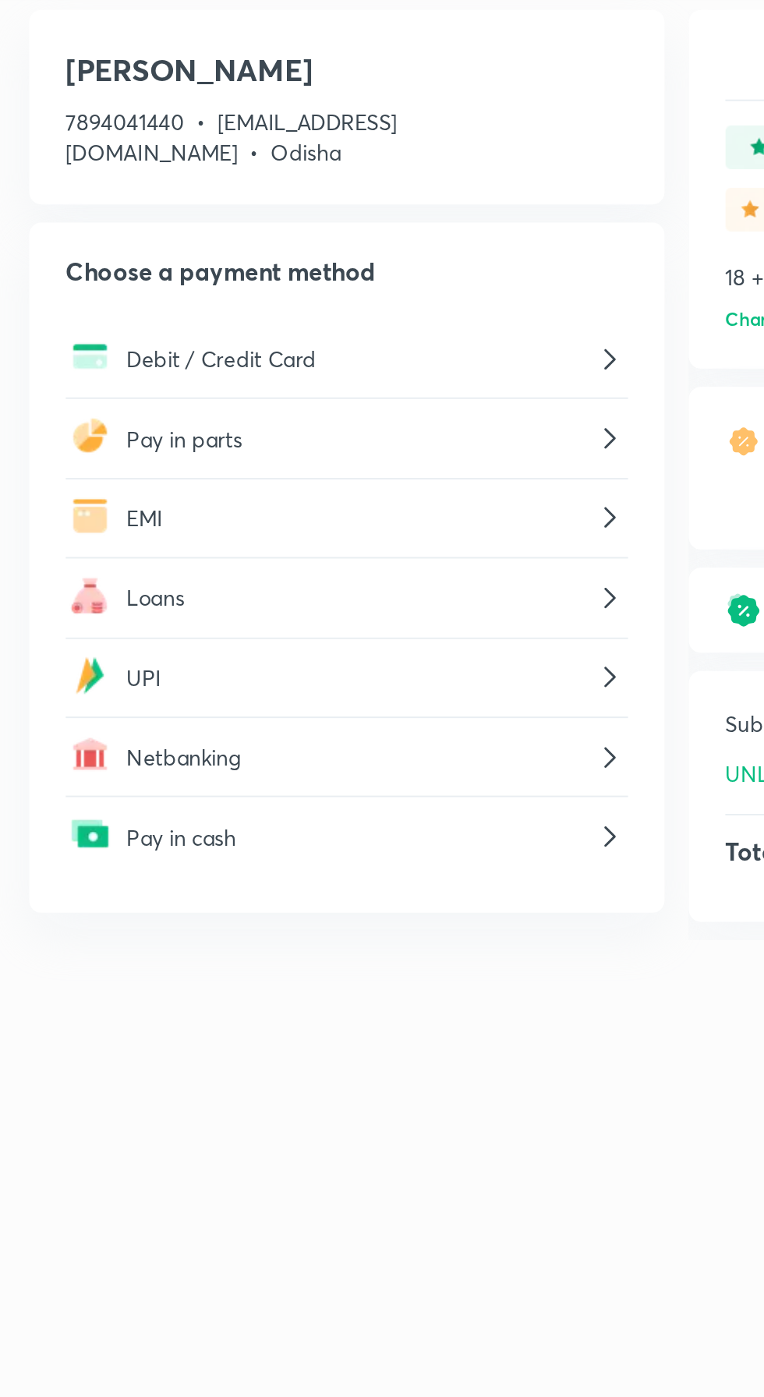
click at [212, 337] on p "EMI" at bounding box center [267, 342] width 238 height 16
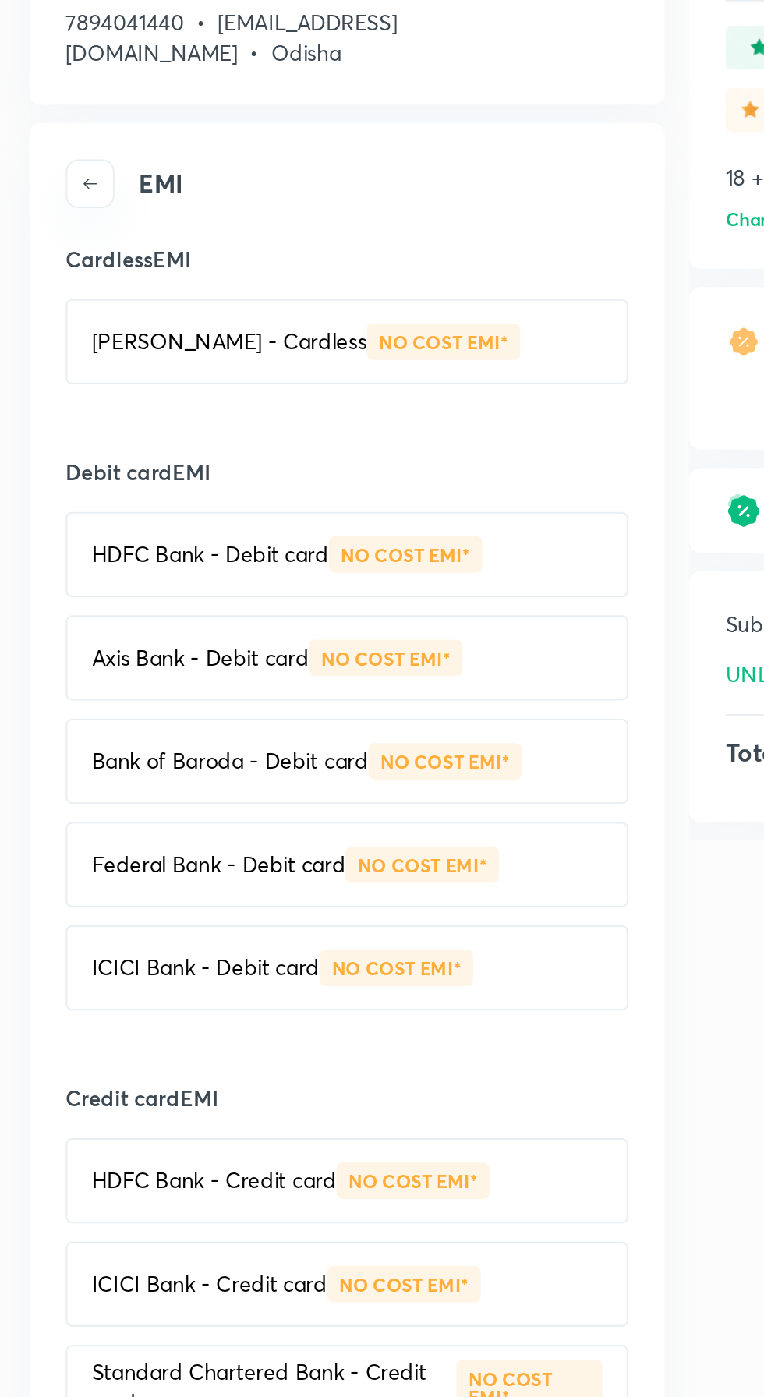
click at [207, 727] on p "HDFC Bank - Credit card" at bounding box center [192, 733] width 125 height 16
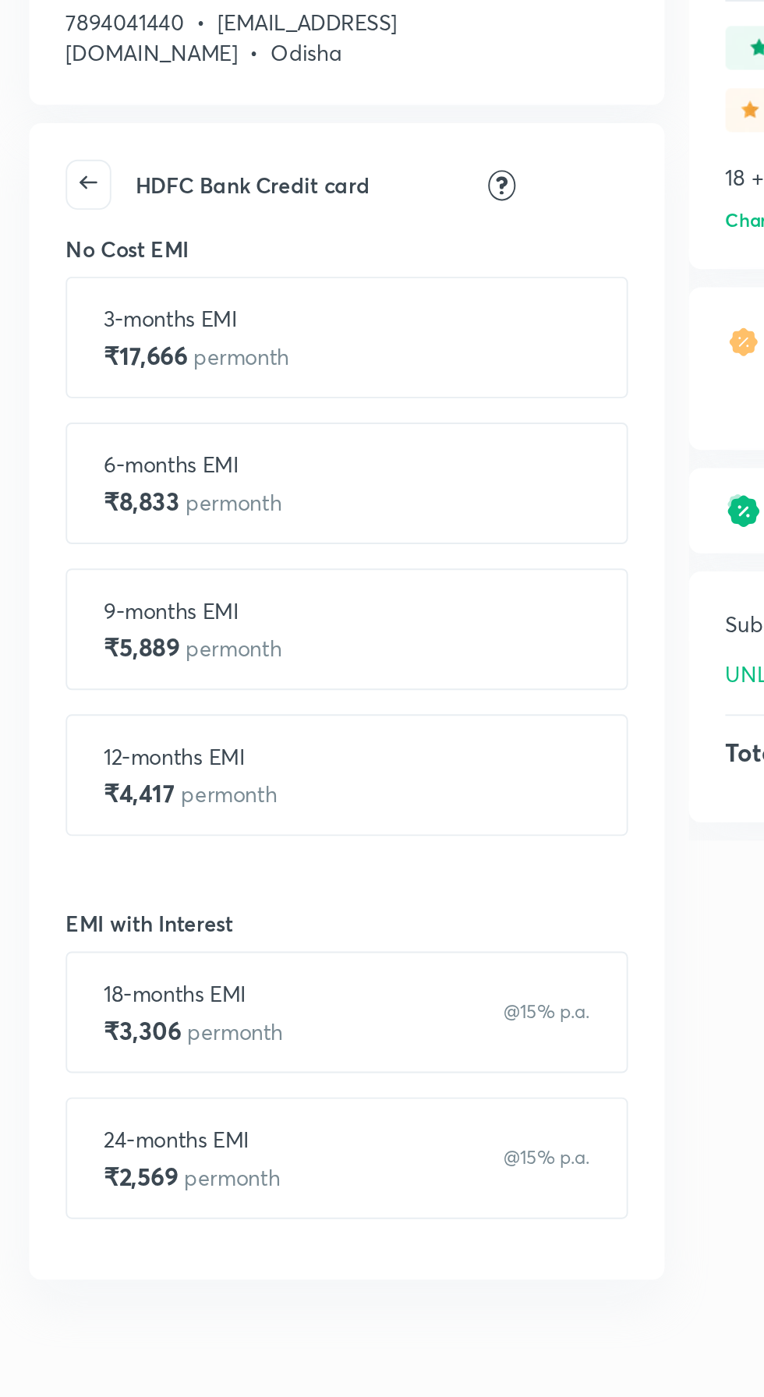
click at [225, 517] on p "12-months EMI" at bounding box center [180, 515] width 89 height 16
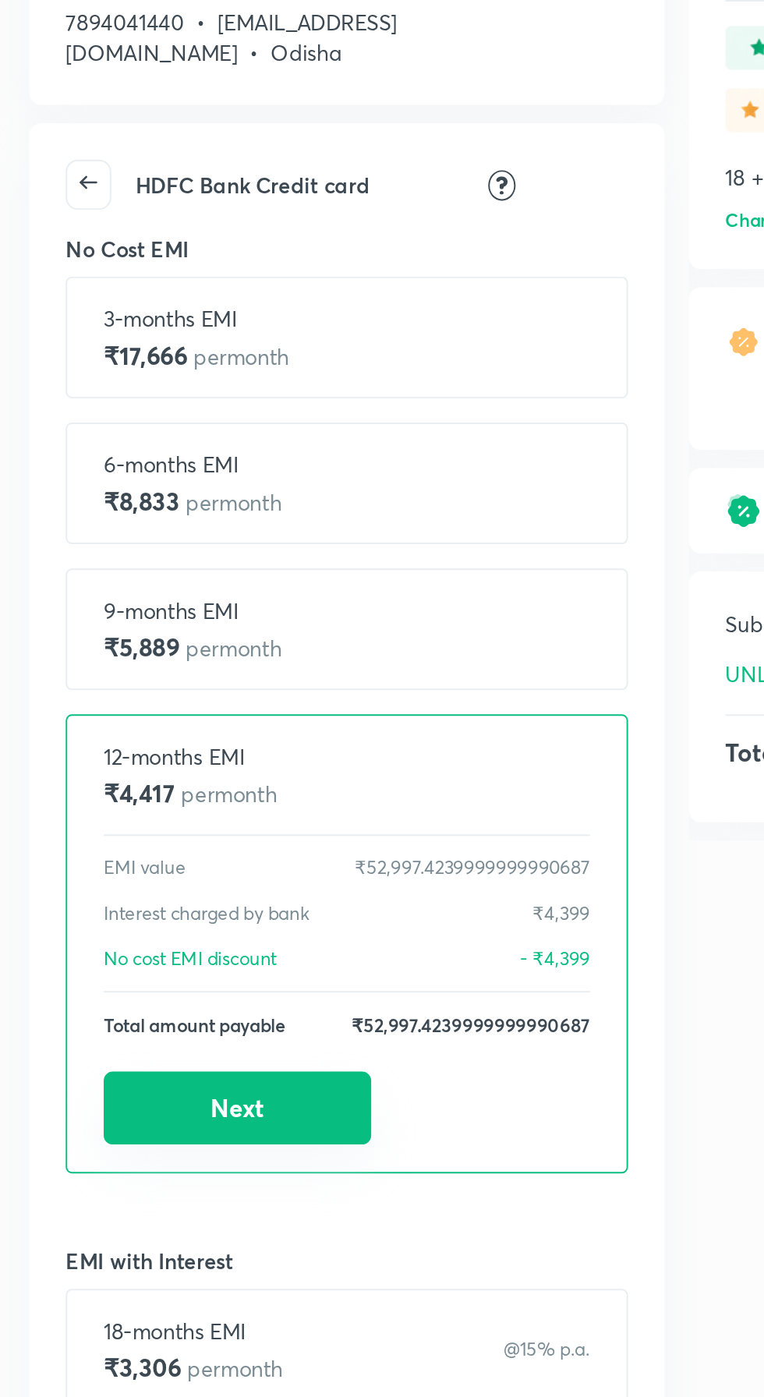
click at [221, 698] on button "Next" at bounding box center [204, 694] width 137 height 37
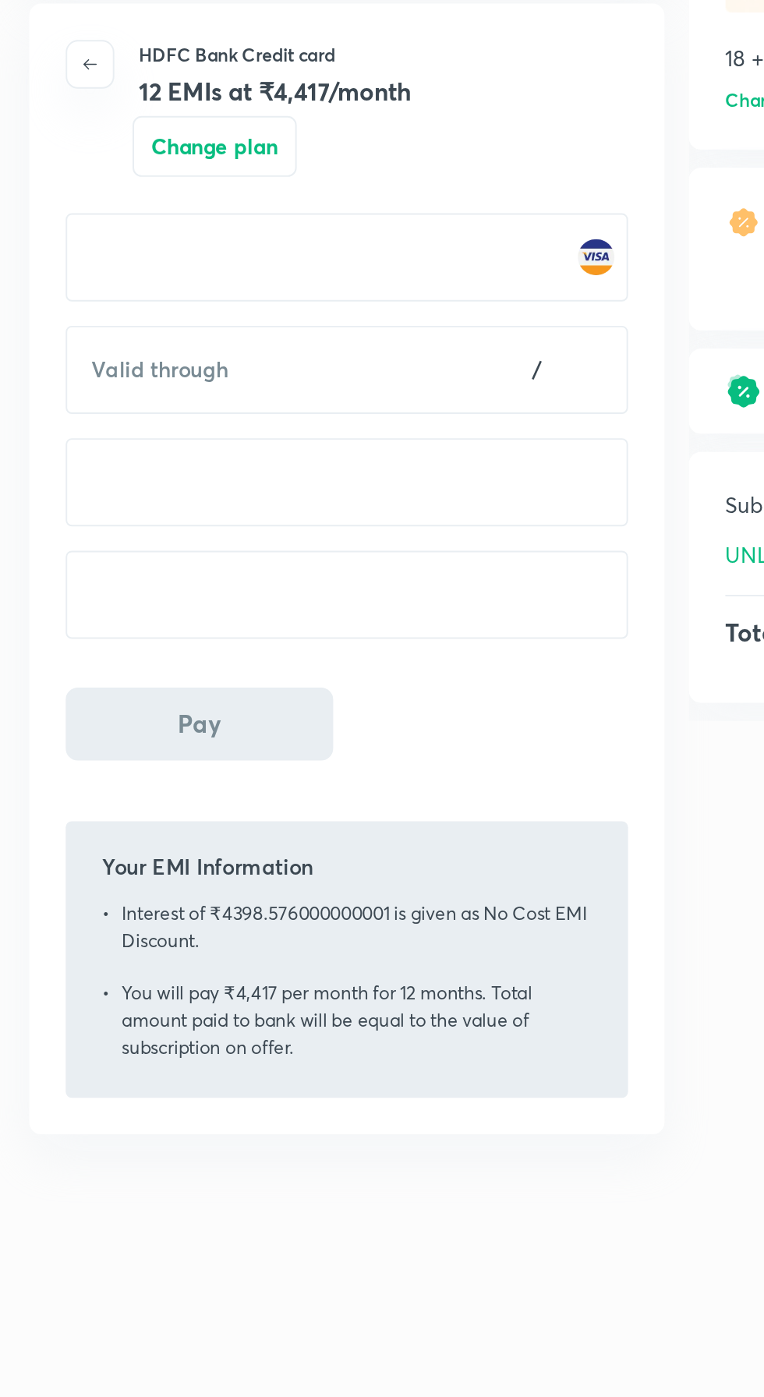
click at [251, 438] on div at bounding box center [261, 435] width 288 height 45
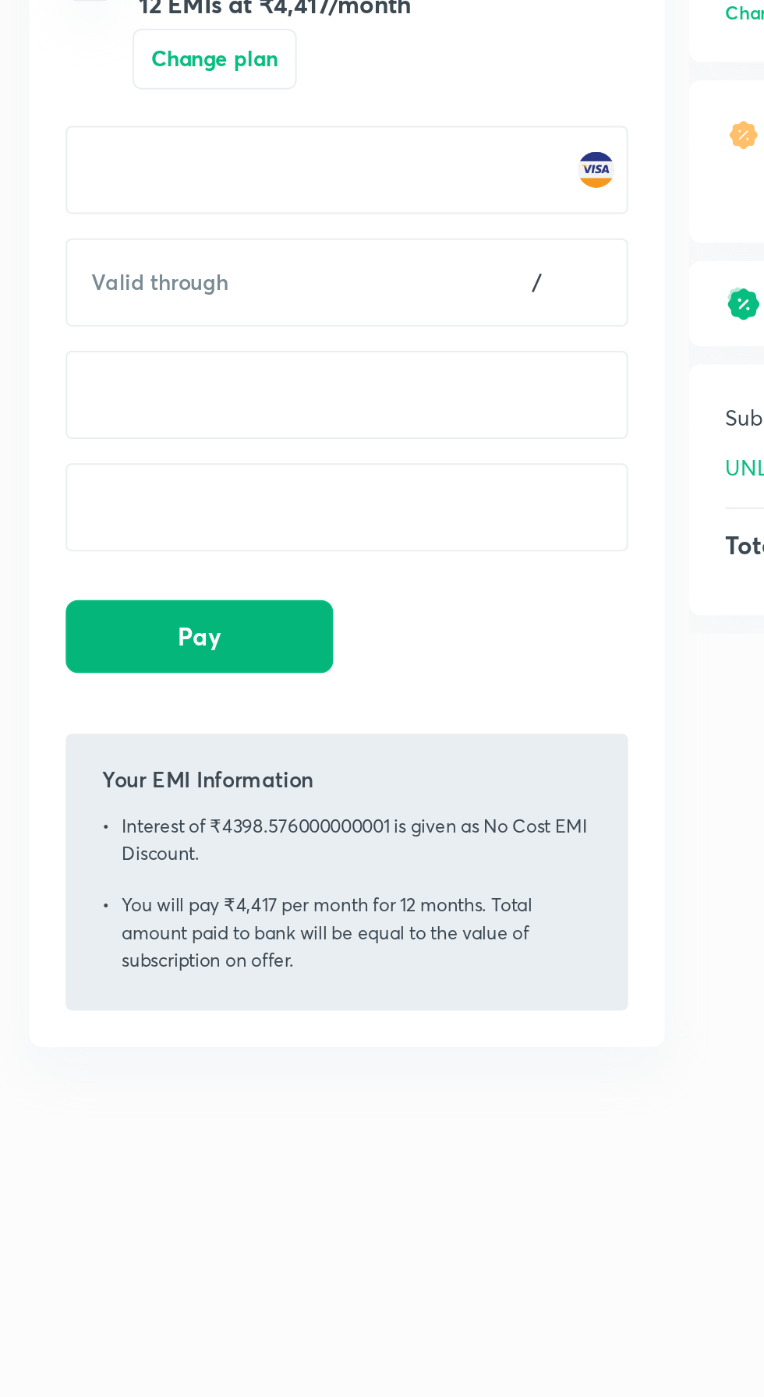
click at [201, 563] on button "Pay" at bounding box center [185, 559] width 137 height 37
